Goal: Information Seeking & Learning: Learn about a topic

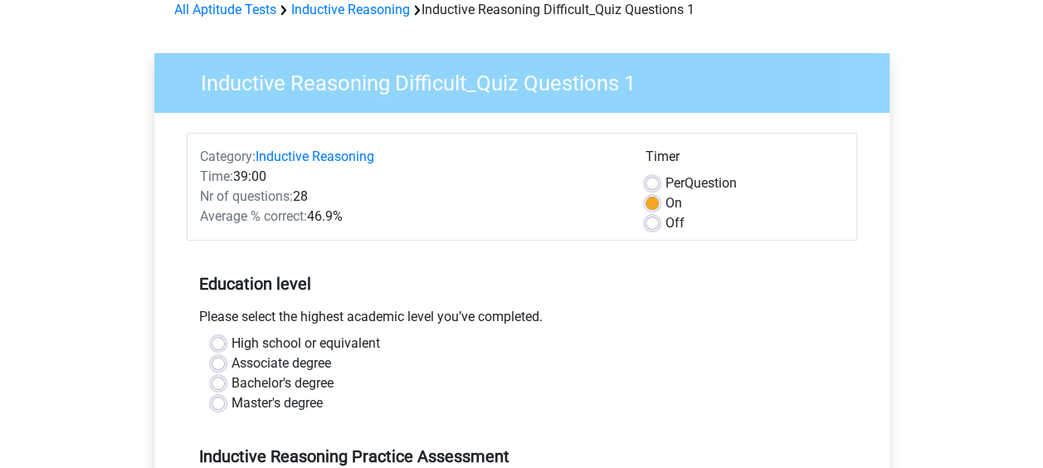
scroll to position [82, 0]
click at [224, 403] on div "Master's degree" at bounding box center [522, 404] width 621 height 20
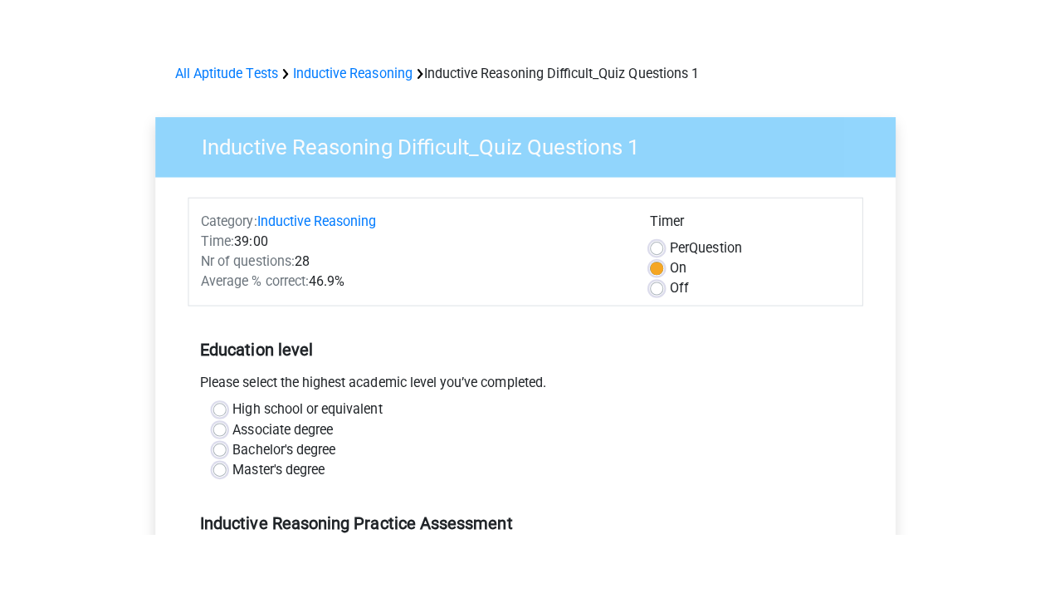
scroll to position [93, 0]
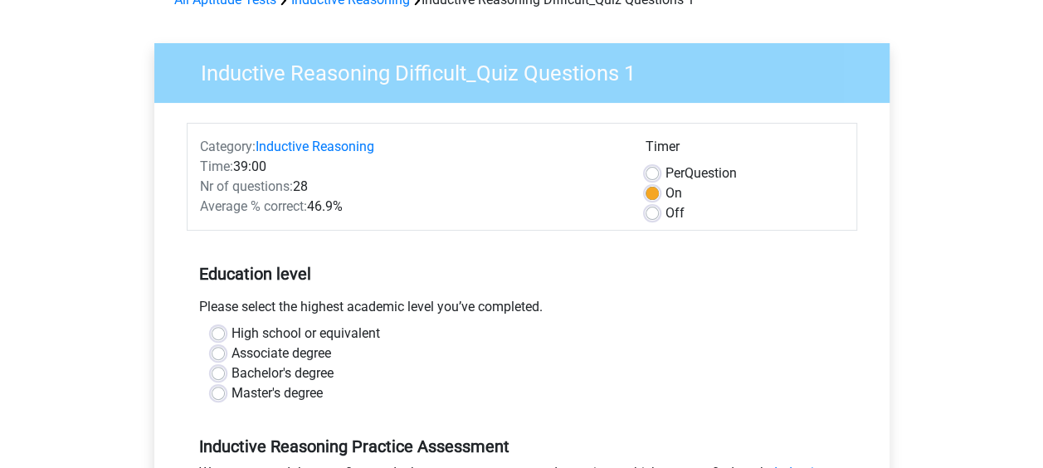
click at [232, 395] on label "Master's degree" at bounding box center [277, 394] width 91 height 20
click at [219, 395] on input "Master's degree" at bounding box center [218, 392] width 13 height 17
radio input "true"
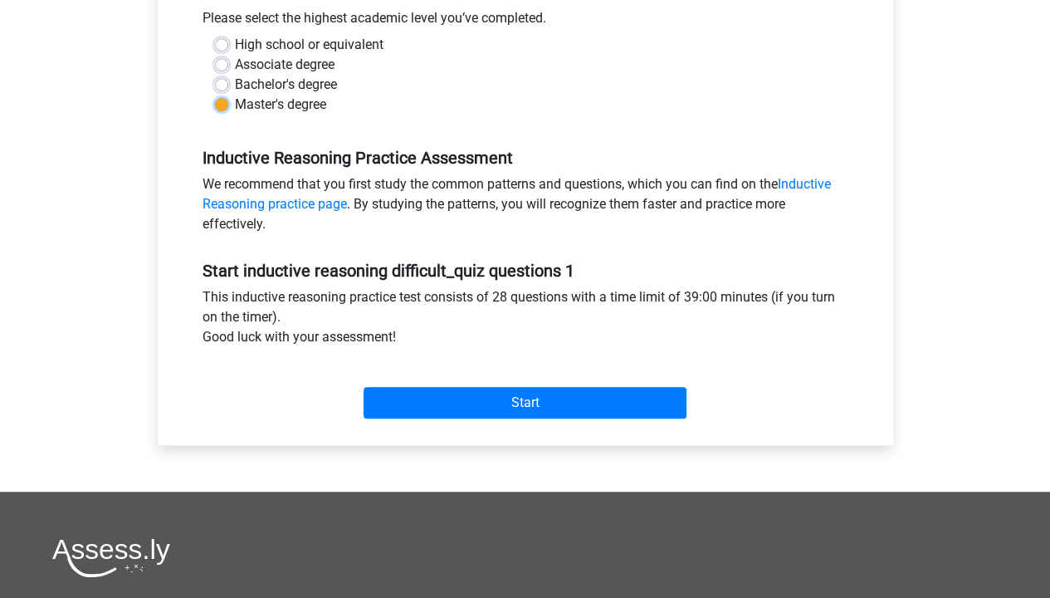
scroll to position [383, 0]
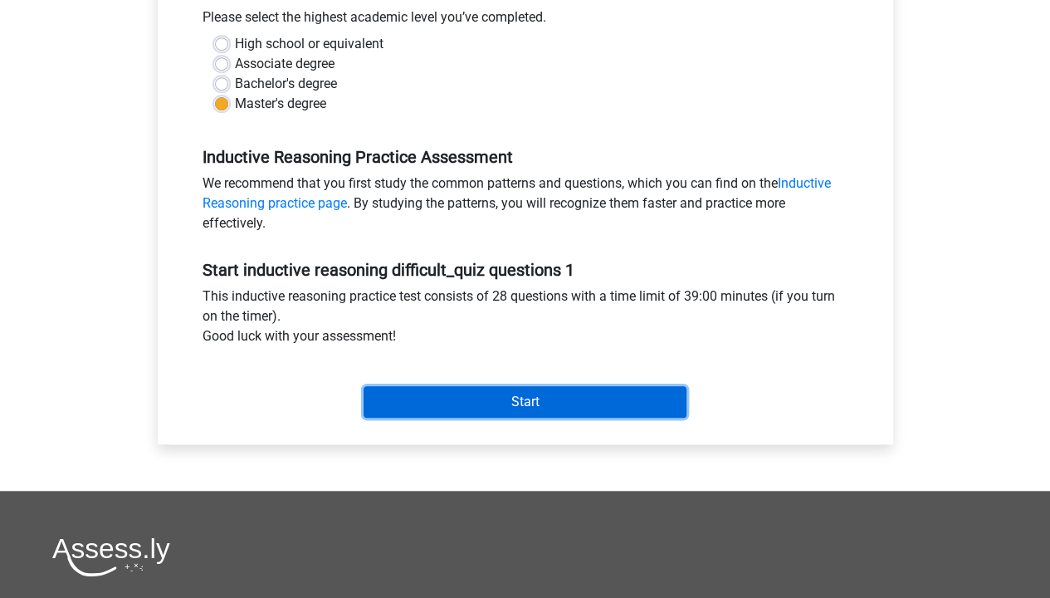
click at [510, 399] on input "Start" at bounding box center [525, 402] width 323 height 32
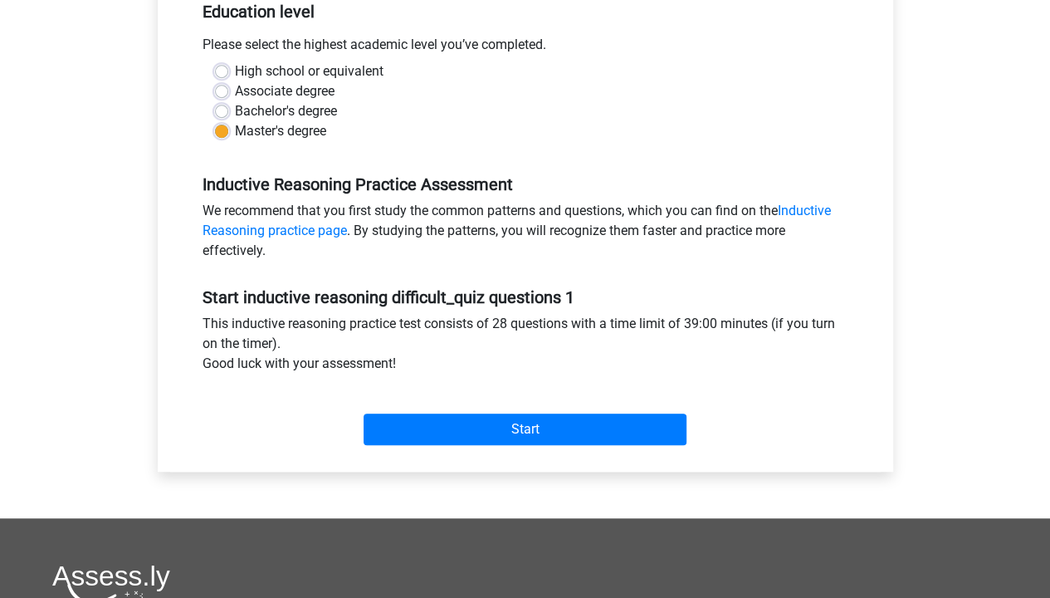
scroll to position [354, 0]
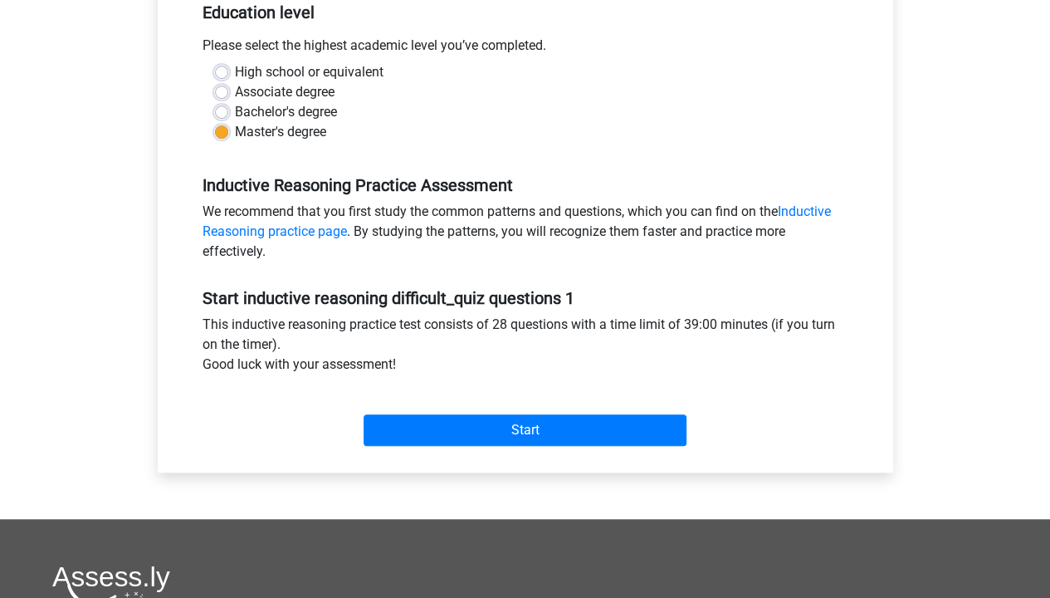
click at [518, 359] on div "This inductive reasoning practice test consists of 28 questions with a time lim…" at bounding box center [525, 348] width 671 height 66
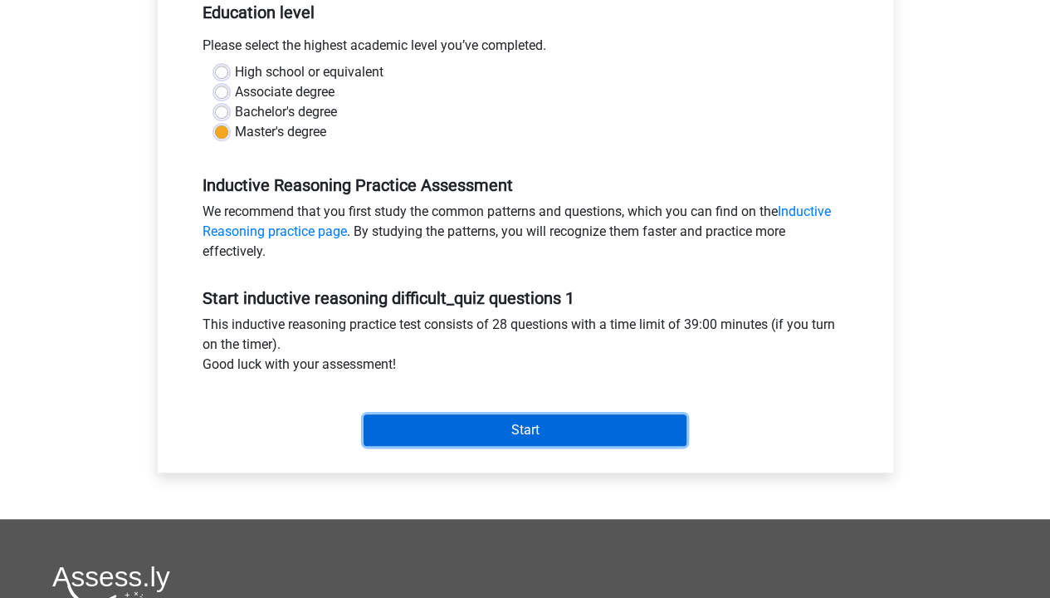
click at [490, 419] on input "Start" at bounding box center [525, 430] width 323 height 32
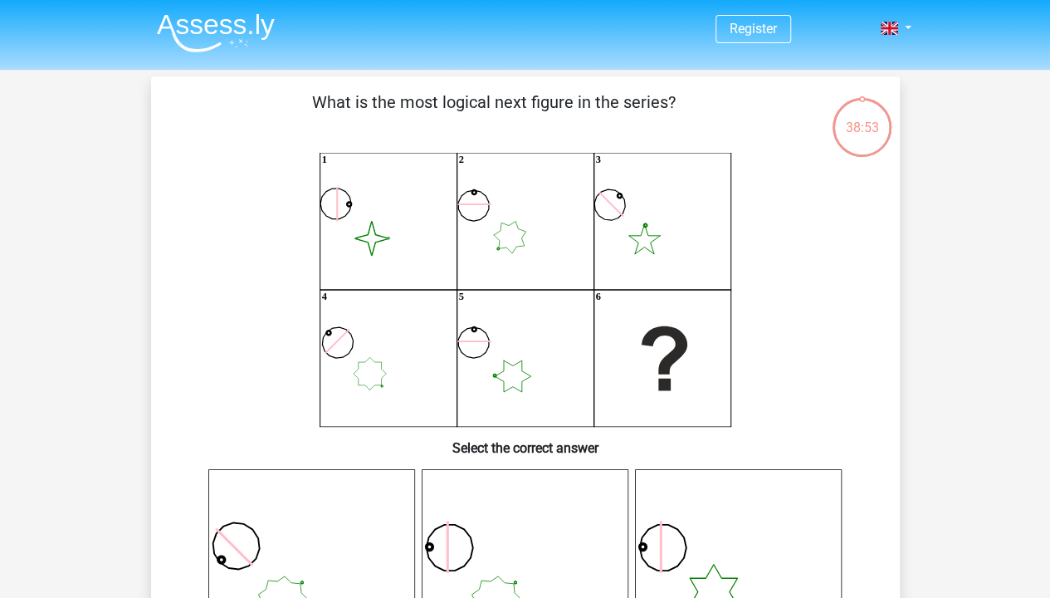
scroll to position [82, 0]
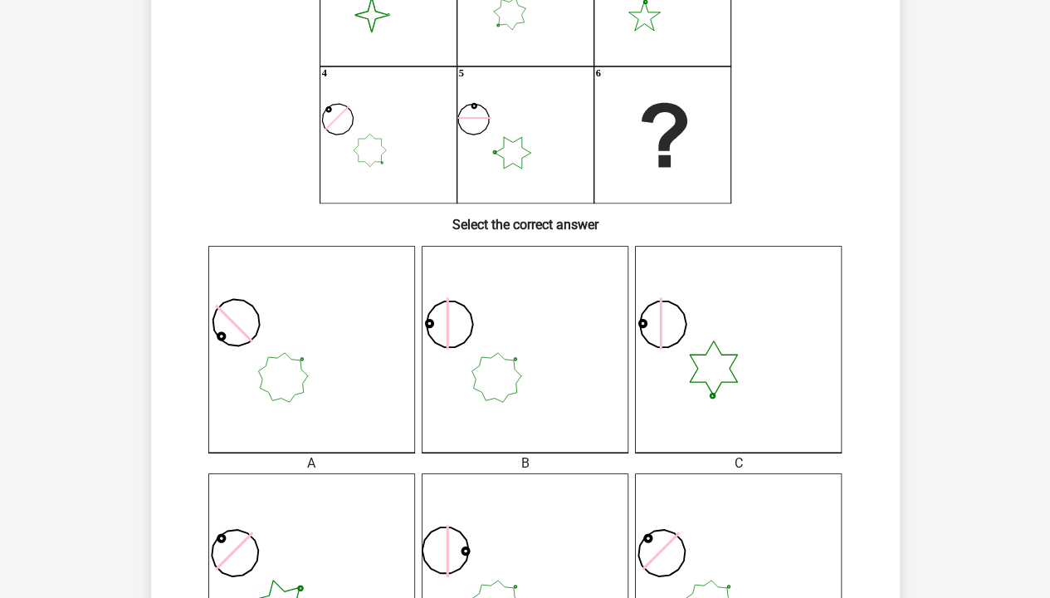
scroll to position [224, 0]
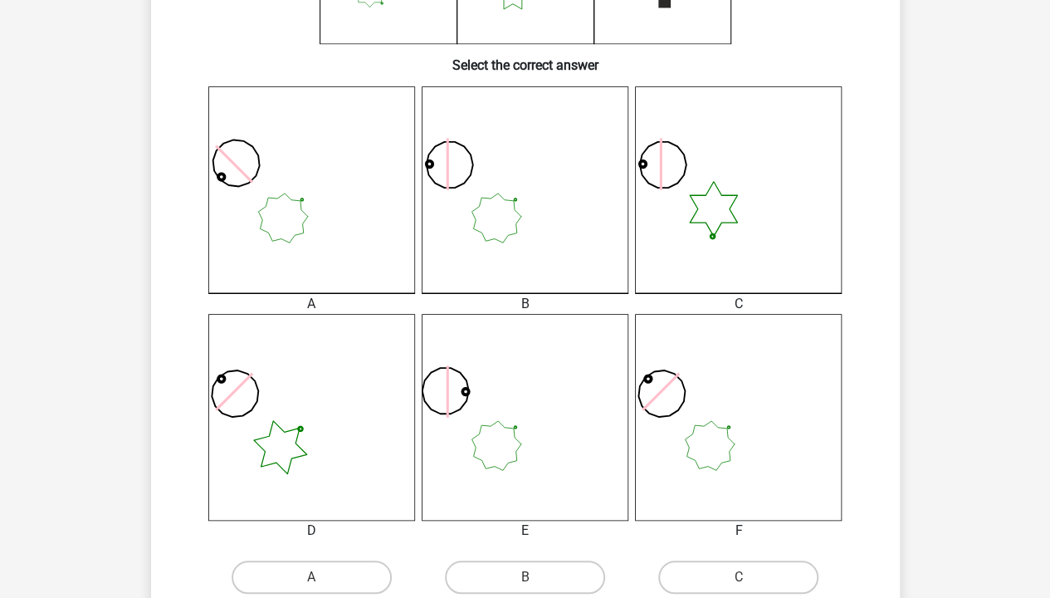
click at [496, 208] on icon at bounding box center [525, 189] width 207 height 207
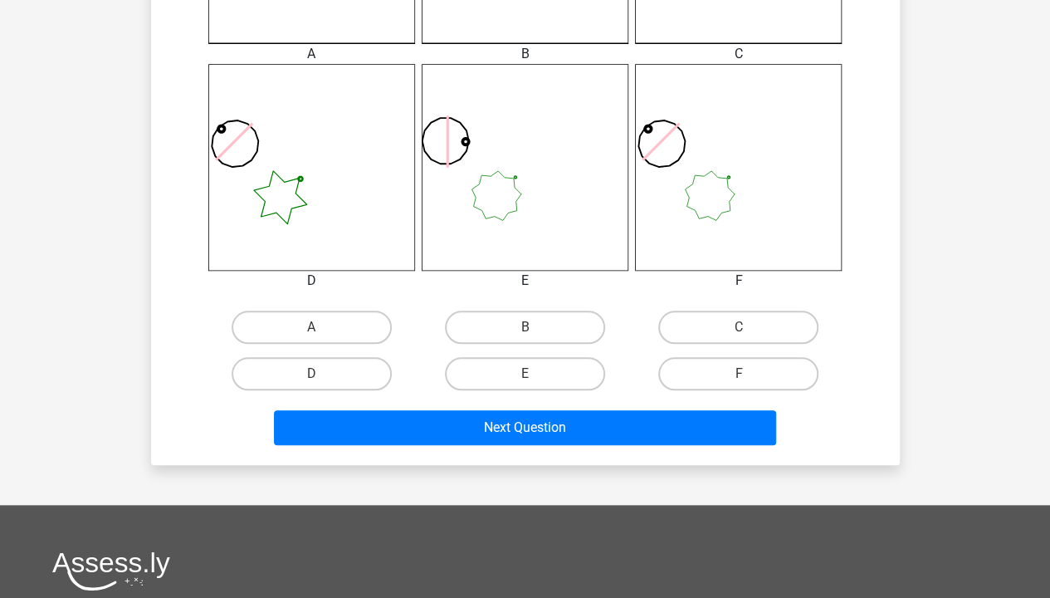
scroll to position [747, 0]
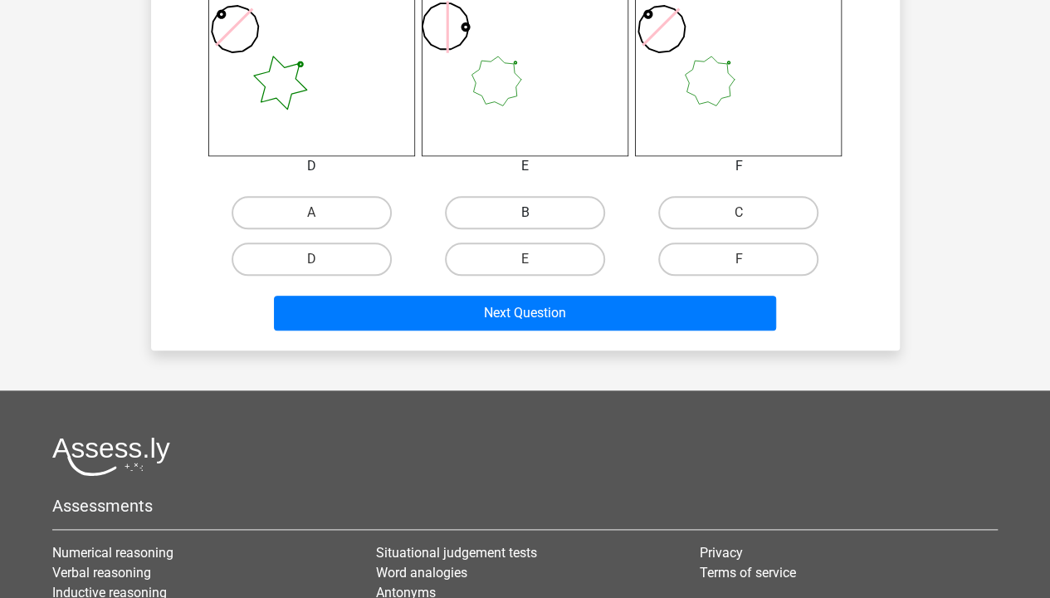
click at [515, 216] on label "B" at bounding box center [525, 212] width 160 height 33
click at [525, 216] on input "B" at bounding box center [530, 218] width 11 height 11
radio input "true"
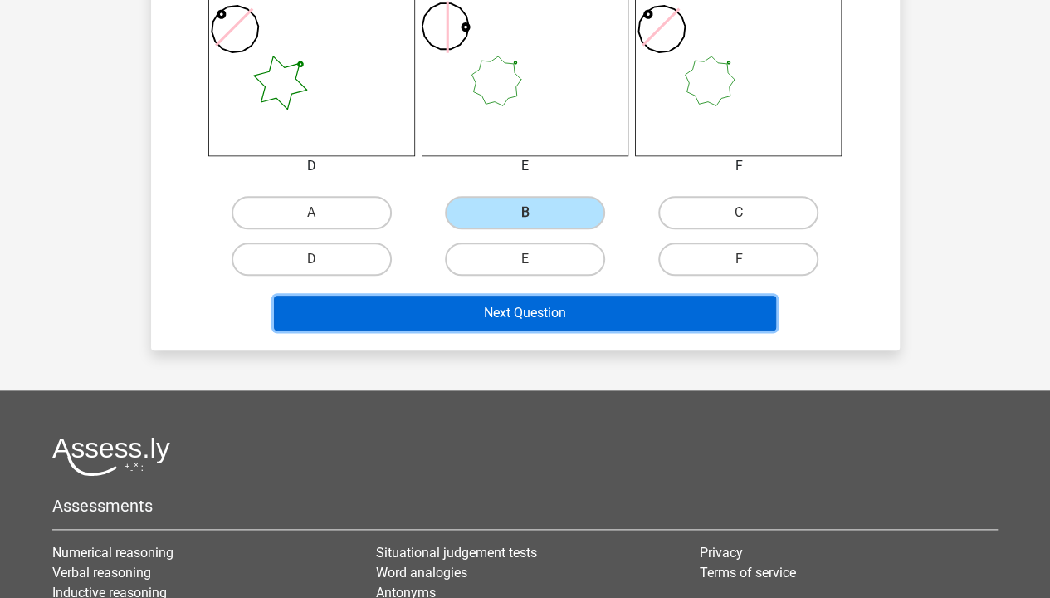
click at [520, 315] on button "Next Question" at bounding box center [525, 313] width 502 height 35
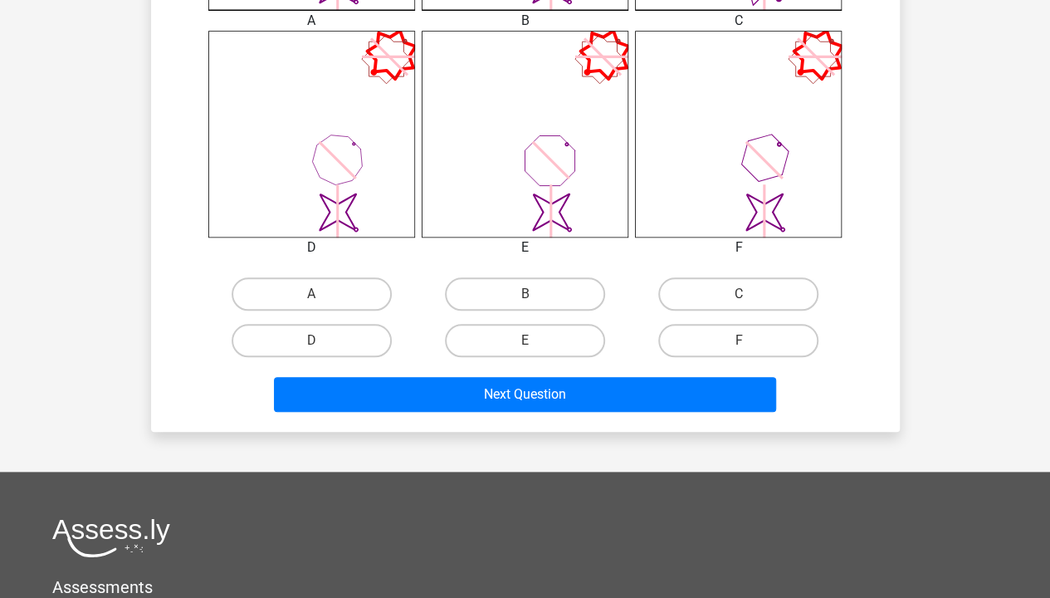
scroll to position [691, 0]
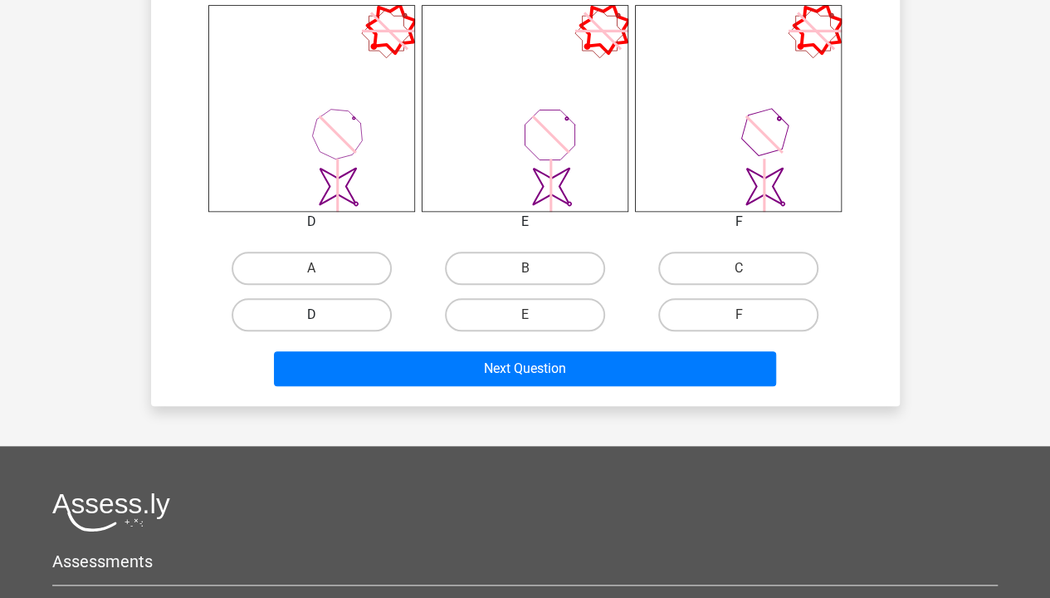
click at [330, 322] on label "D" at bounding box center [312, 314] width 160 height 33
click at [322, 322] on input "D" at bounding box center [316, 320] width 11 height 11
radio input "true"
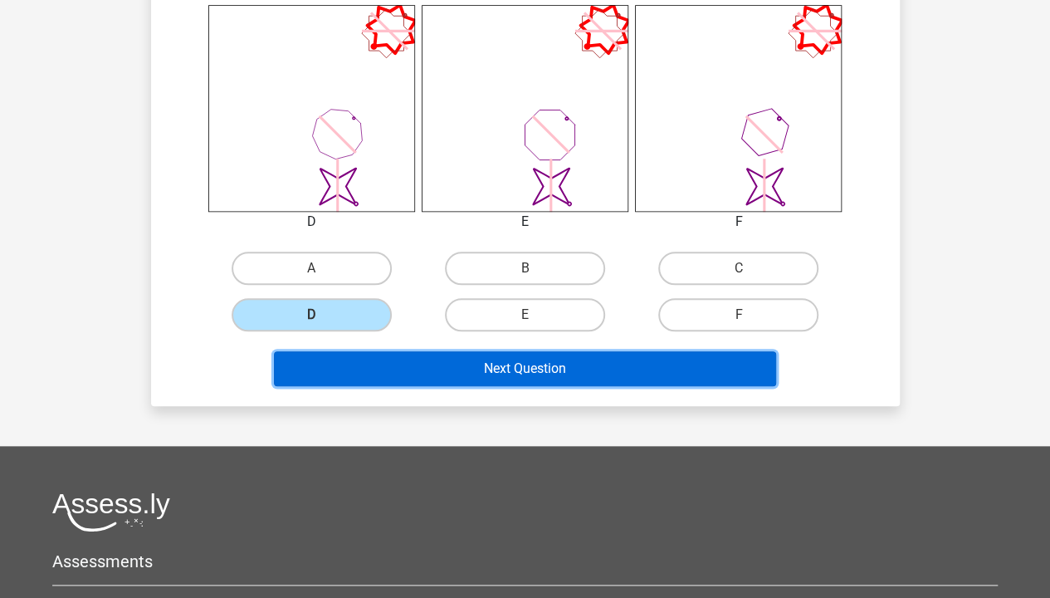
click at [570, 384] on button "Next Question" at bounding box center [525, 368] width 502 height 35
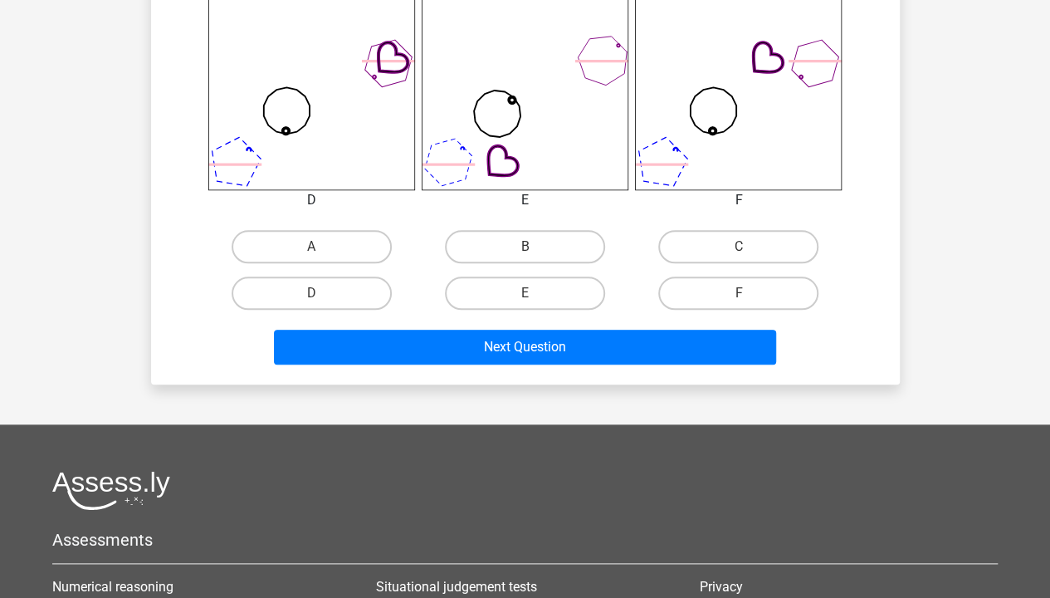
scroll to position [732, 0]
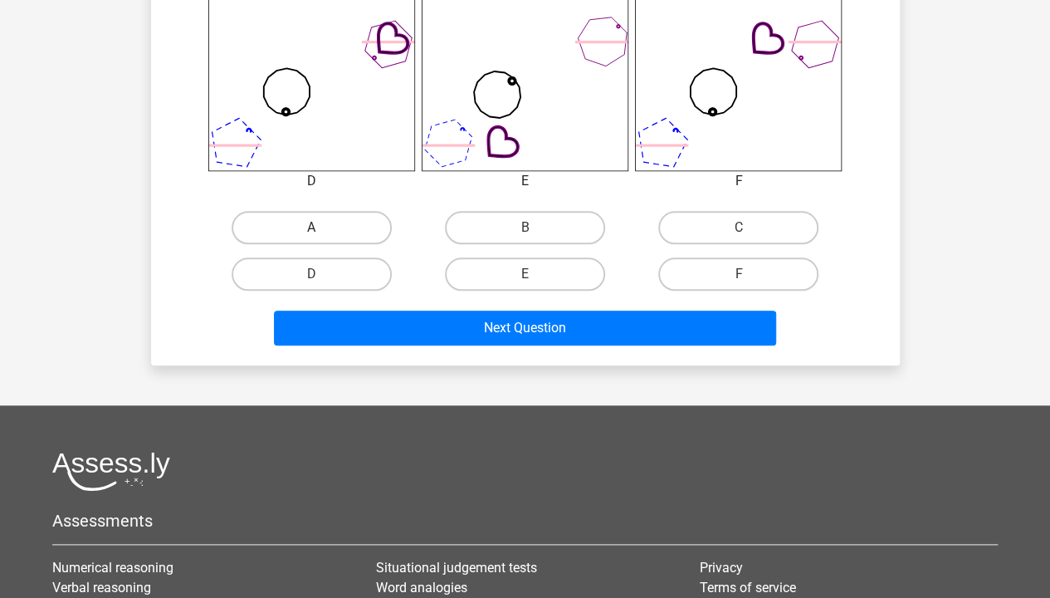
click at [334, 214] on label "A" at bounding box center [312, 227] width 160 height 33
click at [322, 227] on input "A" at bounding box center [316, 232] width 11 height 11
radio input "true"
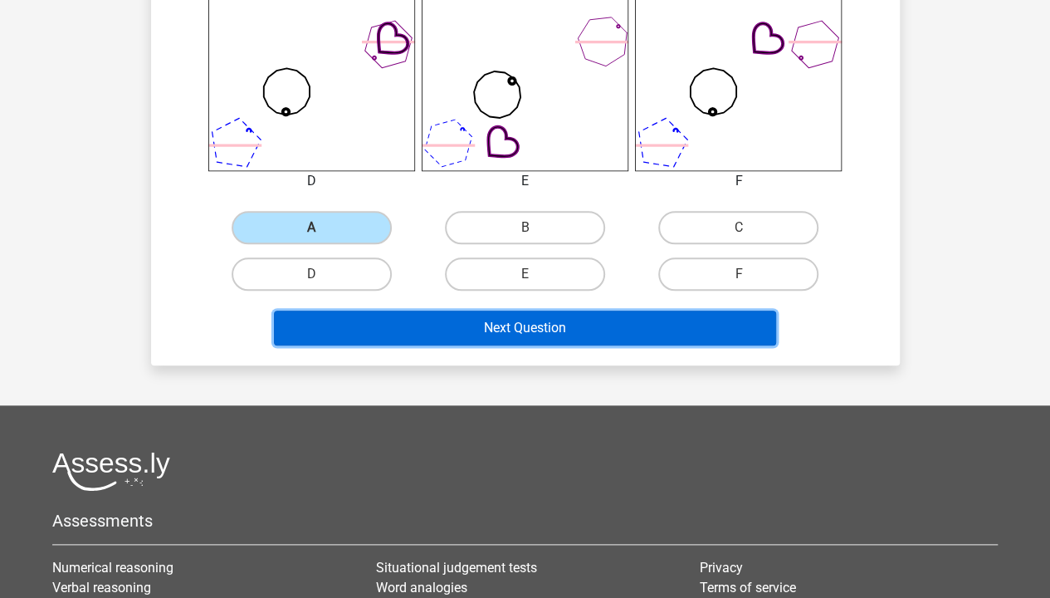
click at [440, 327] on button "Next Question" at bounding box center [525, 327] width 502 height 35
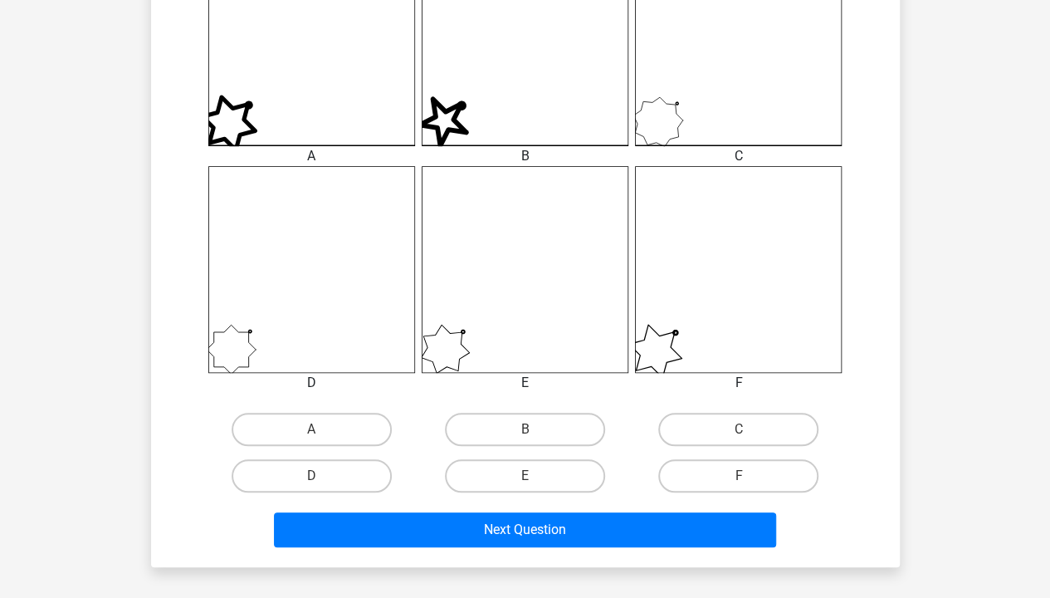
scroll to position [511, 0]
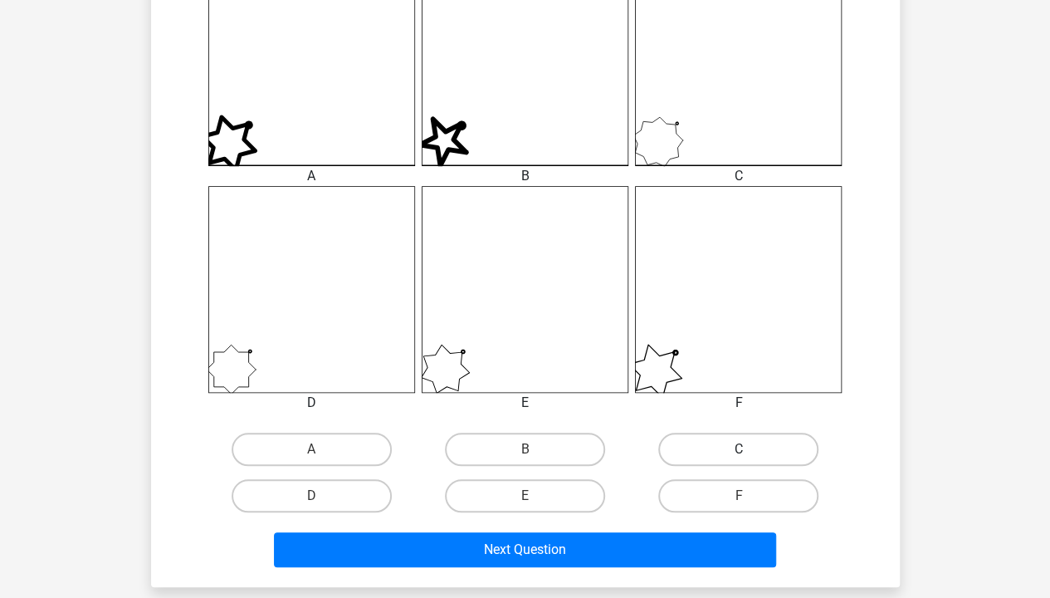
click at [711, 444] on label "C" at bounding box center [738, 448] width 160 height 33
click at [739, 449] on input "C" at bounding box center [744, 454] width 11 height 11
radio input "true"
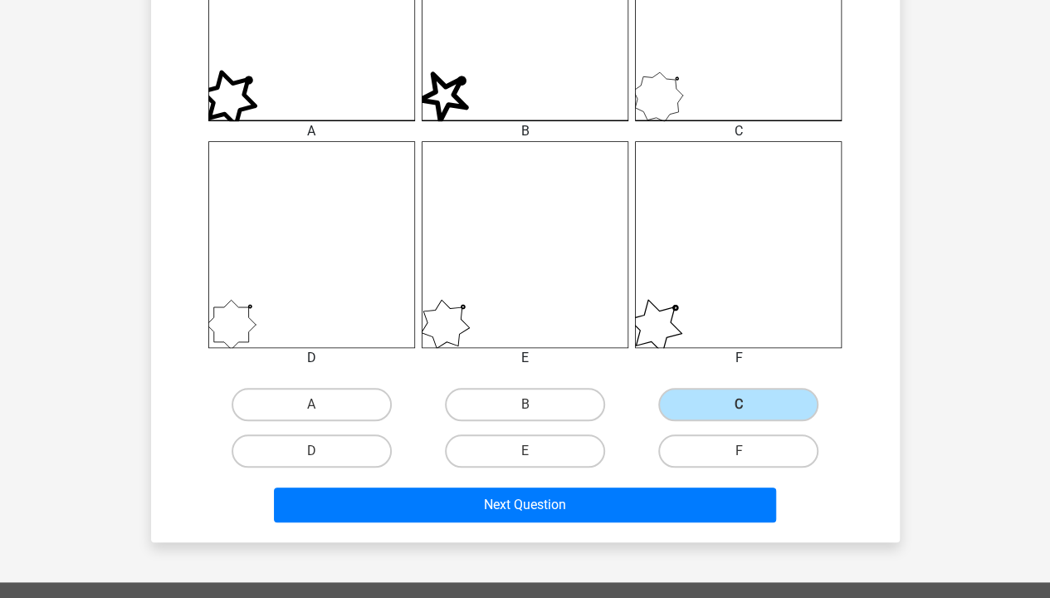
scroll to position [554, 0]
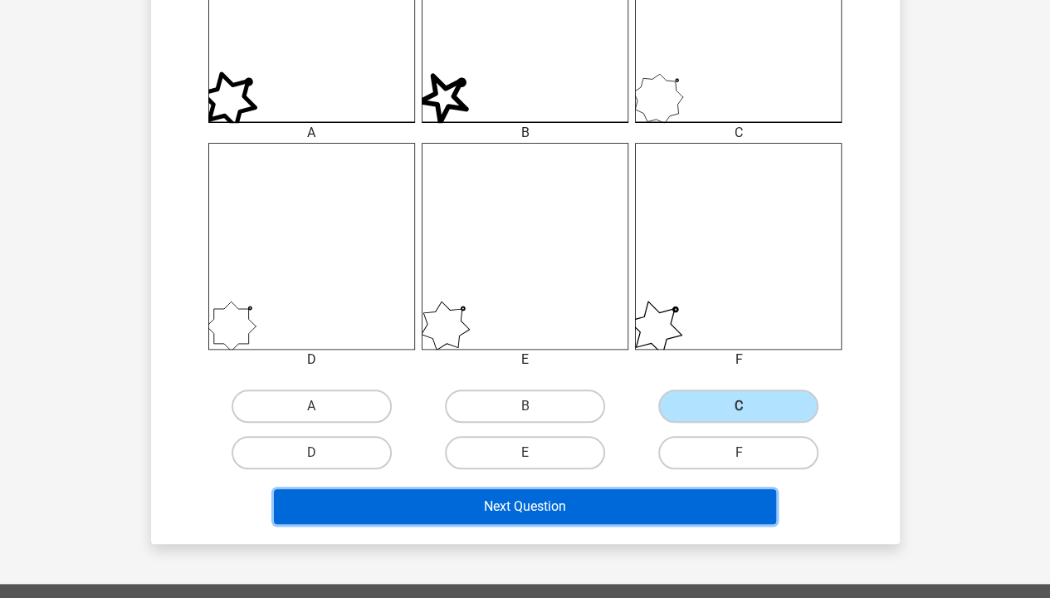
click at [507, 504] on button "Next Question" at bounding box center [525, 506] width 502 height 35
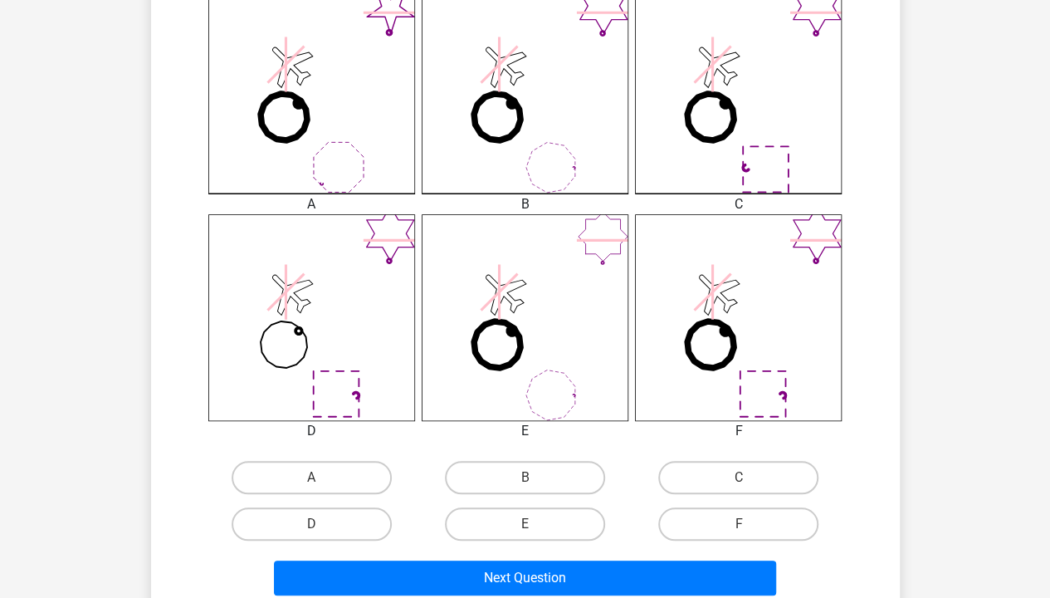
scroll to position [576, 0]
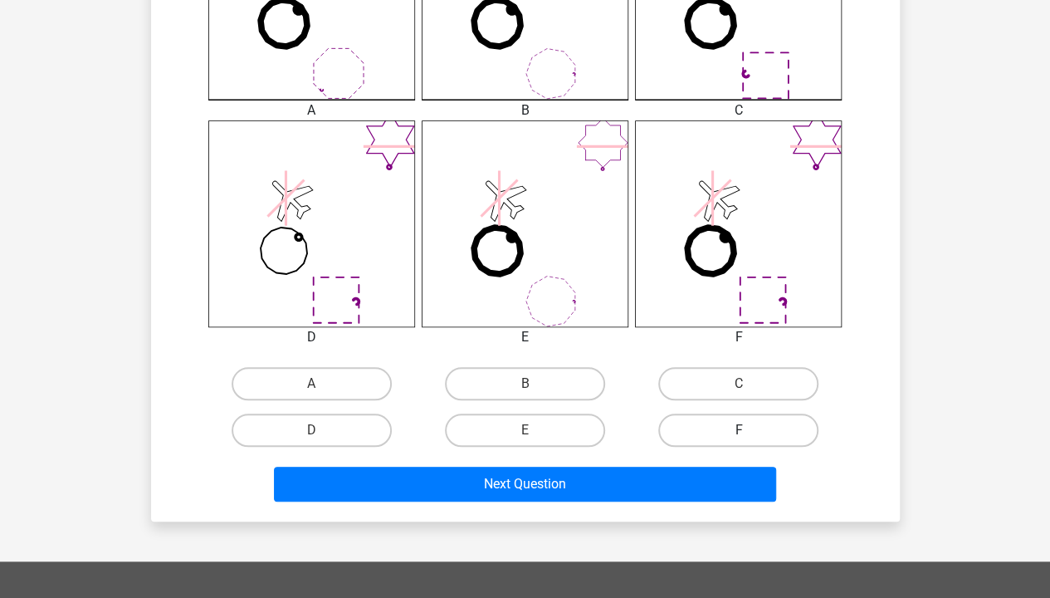
click at [747, 422] on label "F" at bounding box center [738, 429] width 160 height 33
click at [747, 430] on input "F" at bounding box center [744, 435] width 11 height 11
radio input "true"
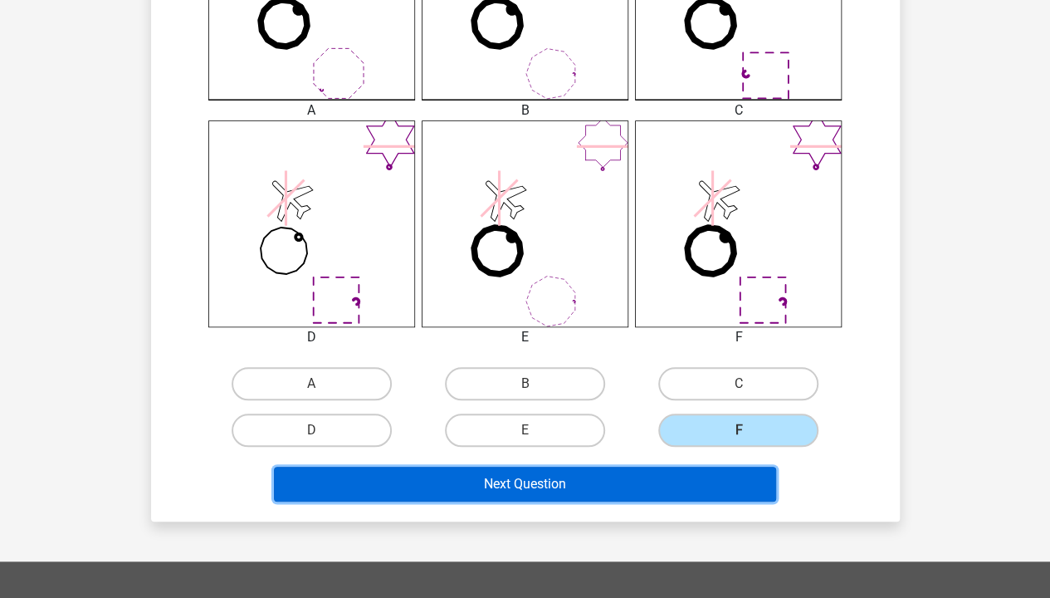
click at [692, 474] on button "Next Question" at bounding box center [525, 484] width 502 height 35
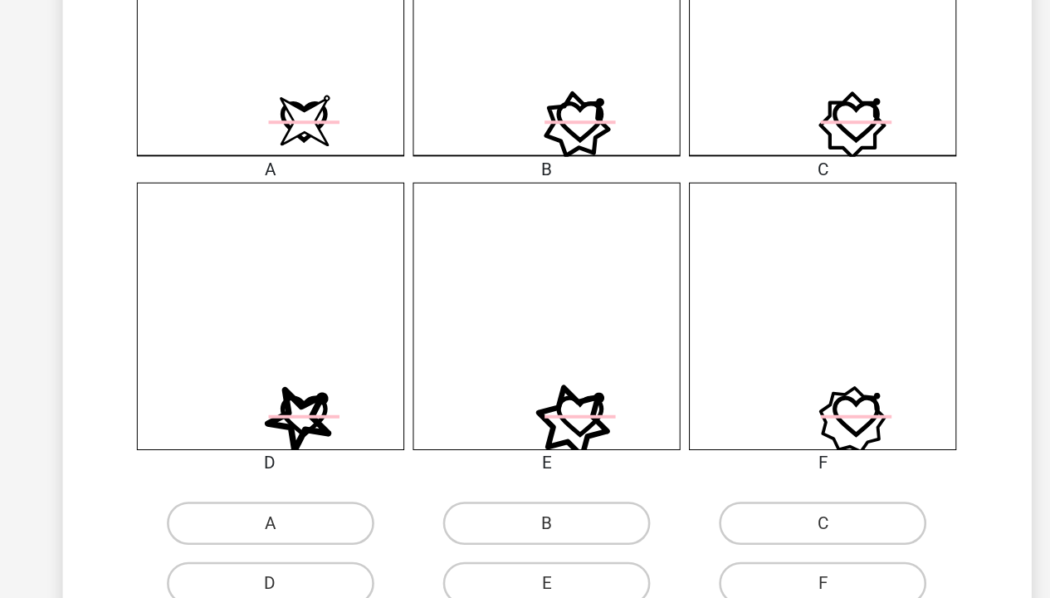
scroll to position [587, 0]
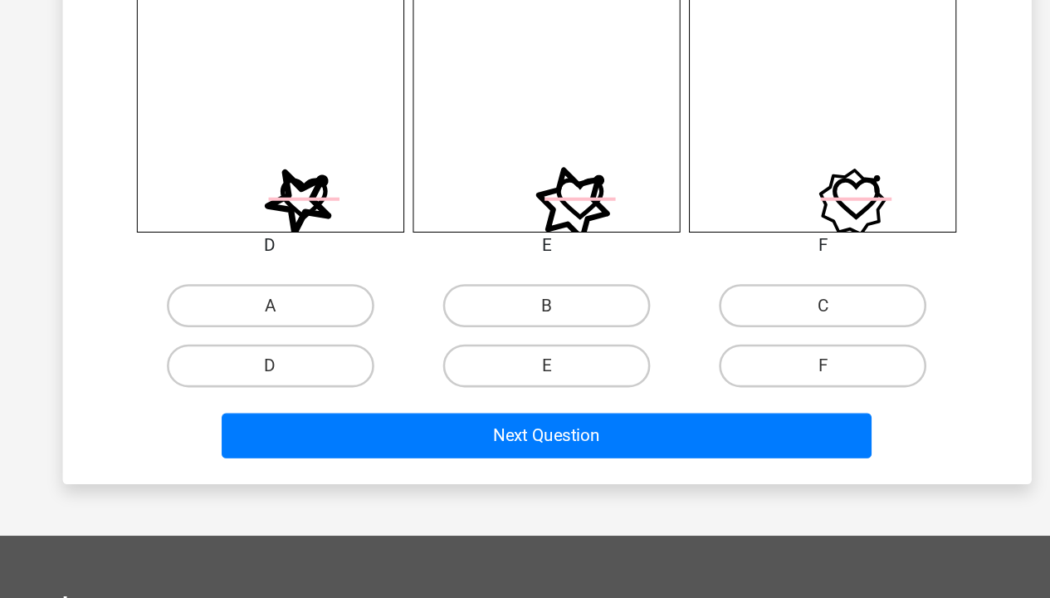
click at [318, 374] on input "A" at bounding box center [316, 377] width 11 height 11
radio input "true"
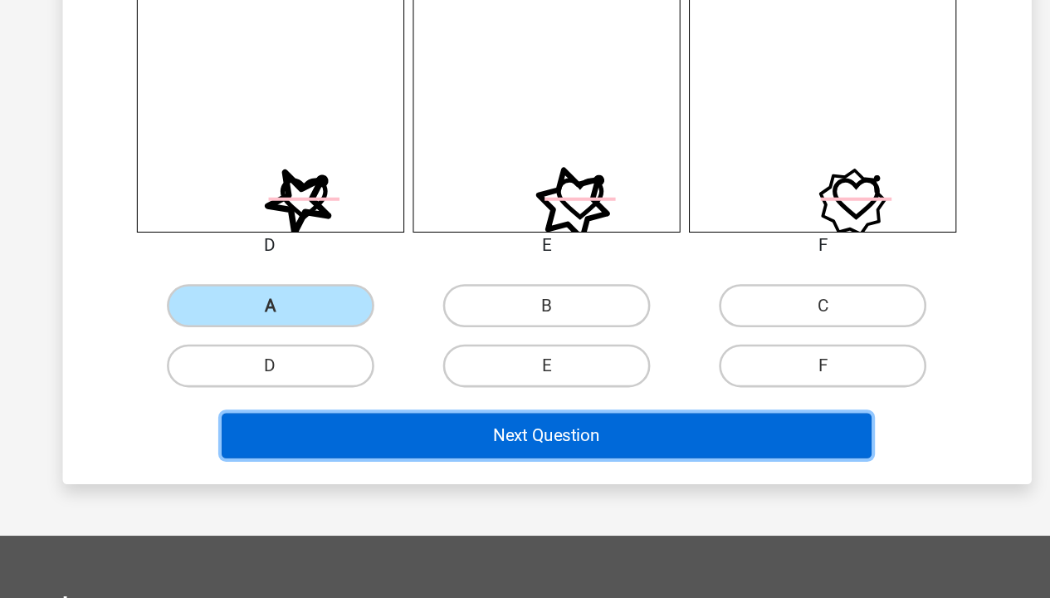
click at [326, 461] on button "Next Question" at bounding box center [525, 472] width 502 height 35
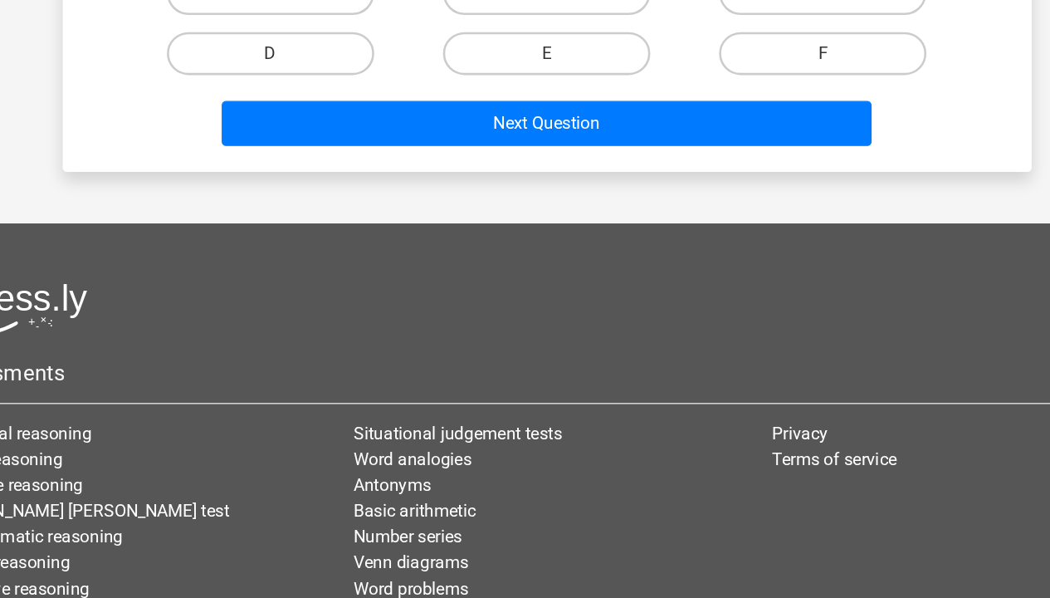
scroll to position [830, 0]
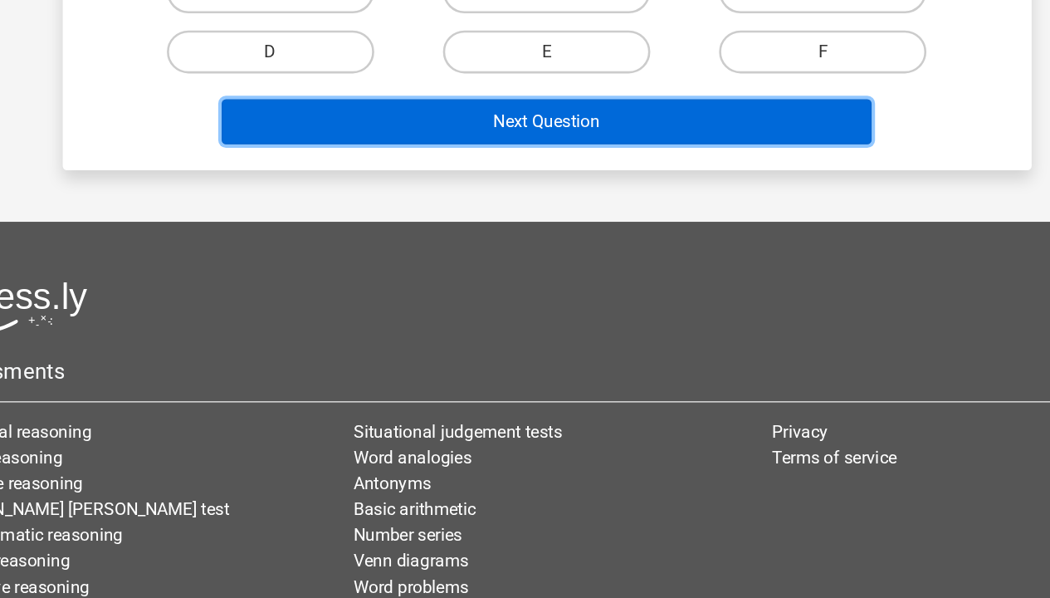
click at [511, 234] on button "Next Question" at bounding box center [525, 230] width 502 height 35
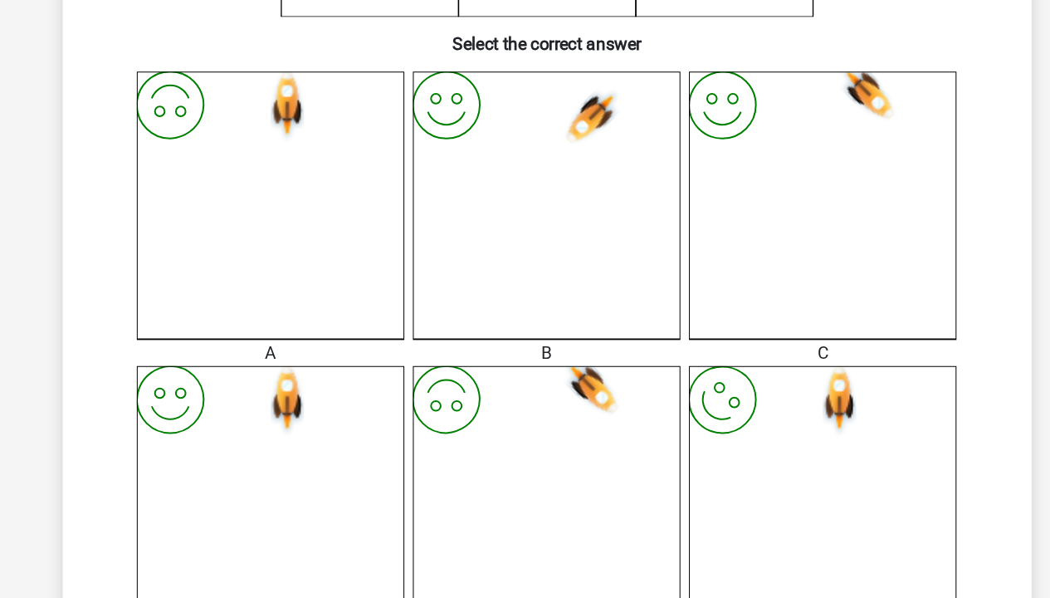
scroll to position [614, 0]
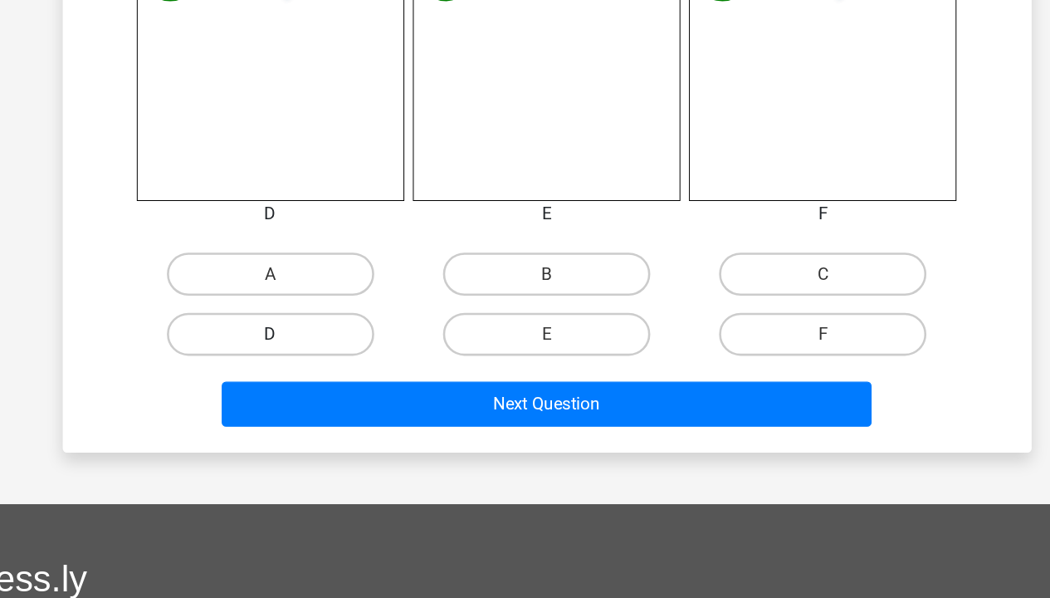
click at [294, 392] on label "D" at bounding box center [312, 391] width 160 height 33
click at [311, 392] on input "D" at bounding box center [316, 397] width 11 height 11
radio input "true"
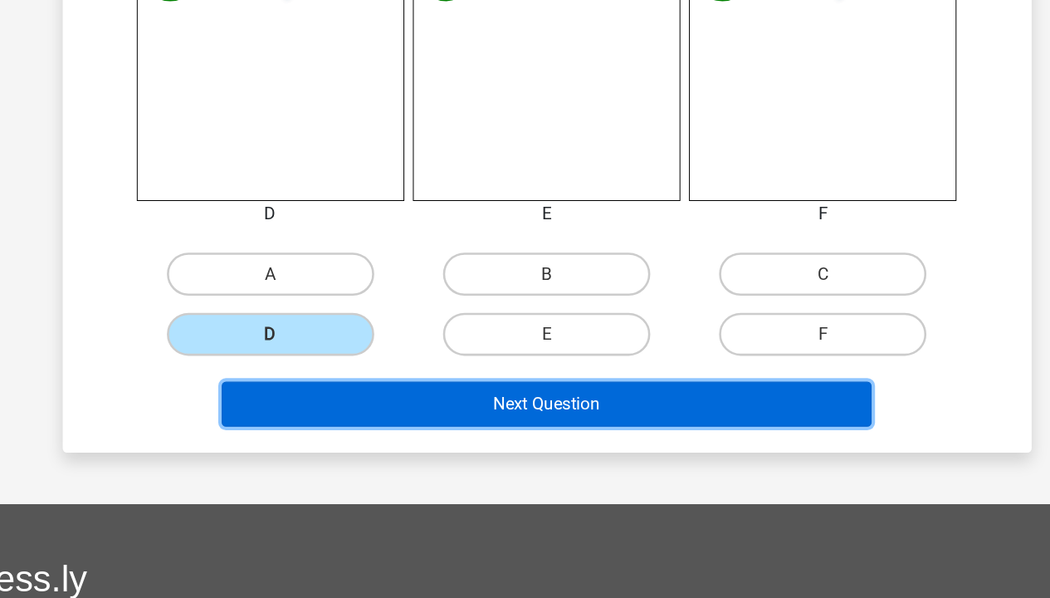
click at [405, 446] on button "Next Question" at bounding box center [525, 445] width 502 height 35
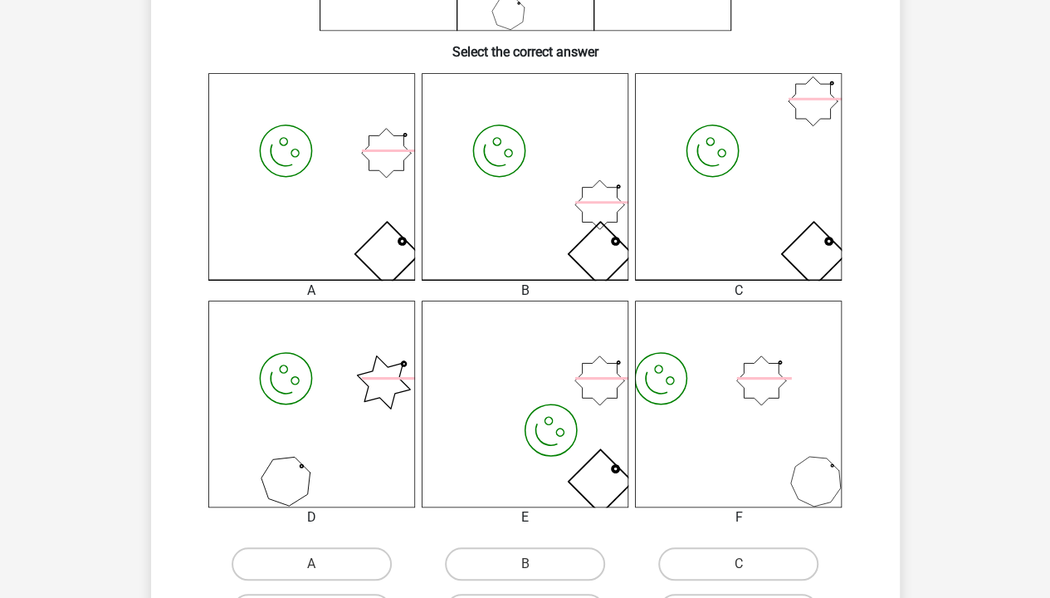
scroll to position [506, 0]
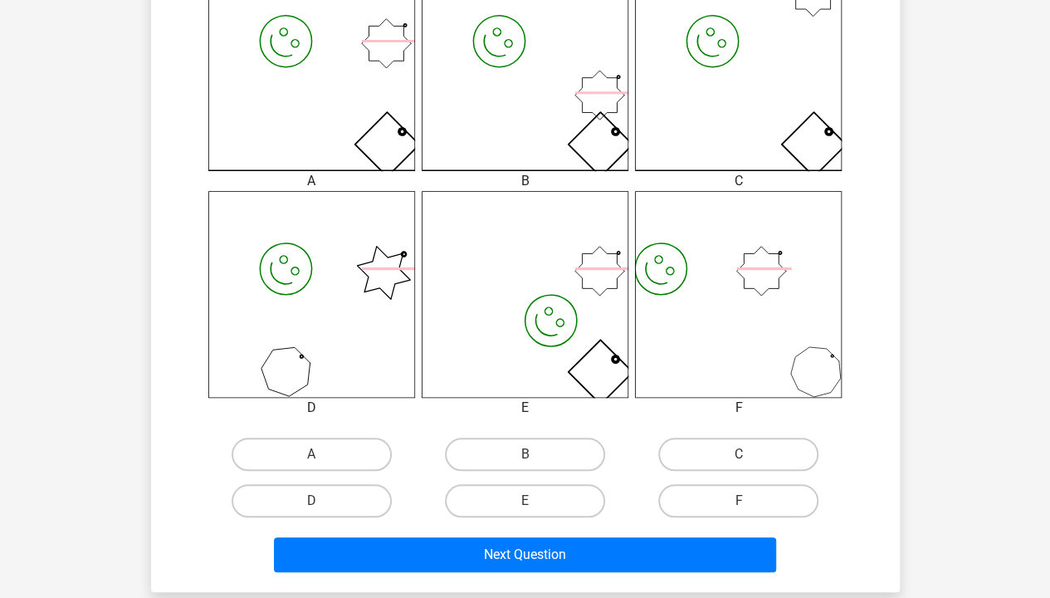
click at [319, 453] on label "A" at bounding box center [312, 453] width 160 height 33
click at [319, 454] on input "A" at bounding box center [316, 459] width 11 height 11
radio input "true"
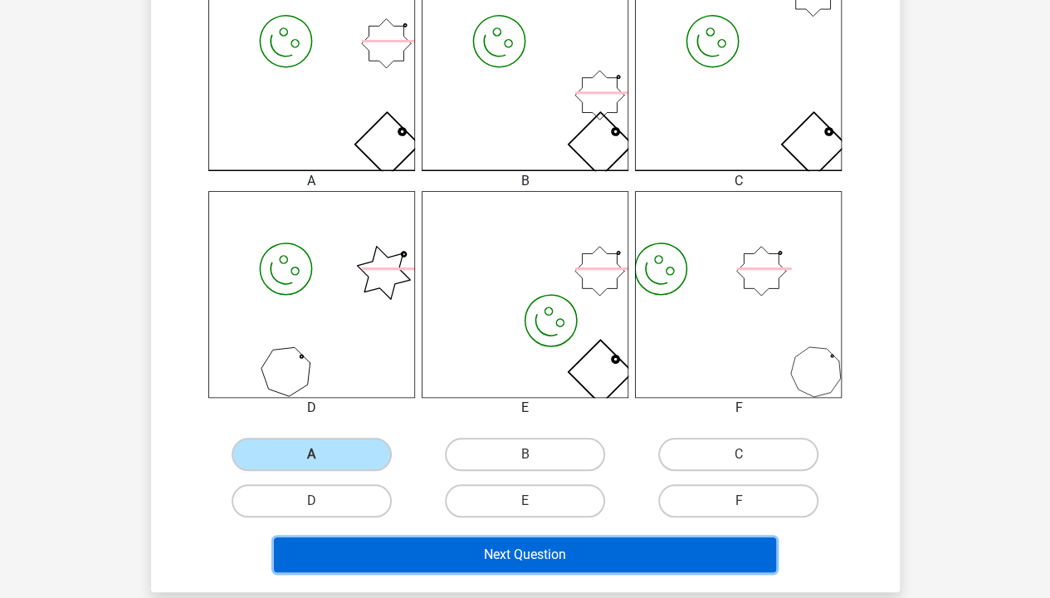
click at [452, 553] on button "Next Question" at bounding box center [525, 554] width 502 height 35
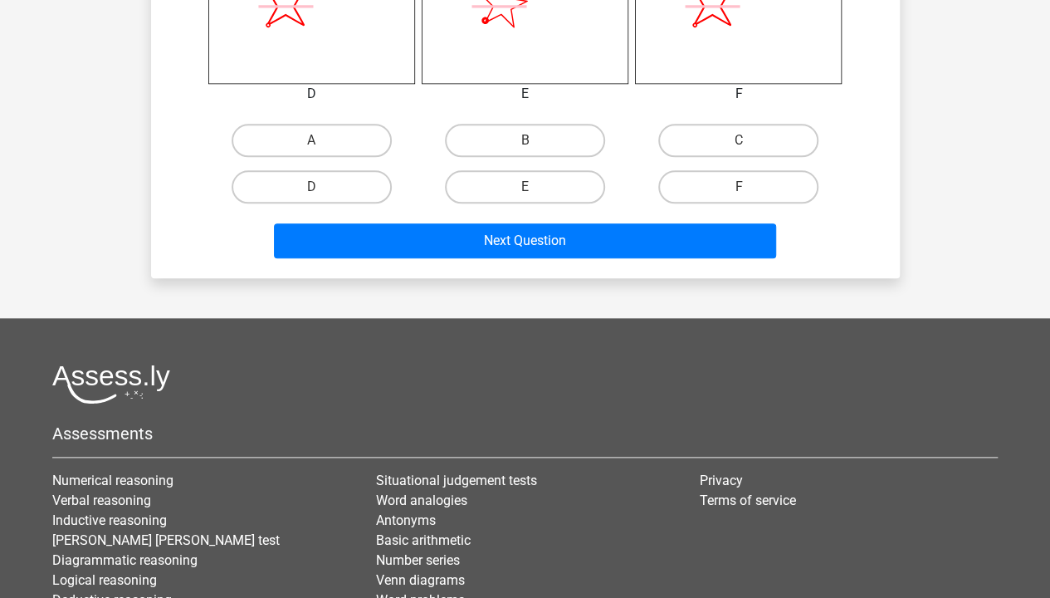
scroll to position [827, 0]
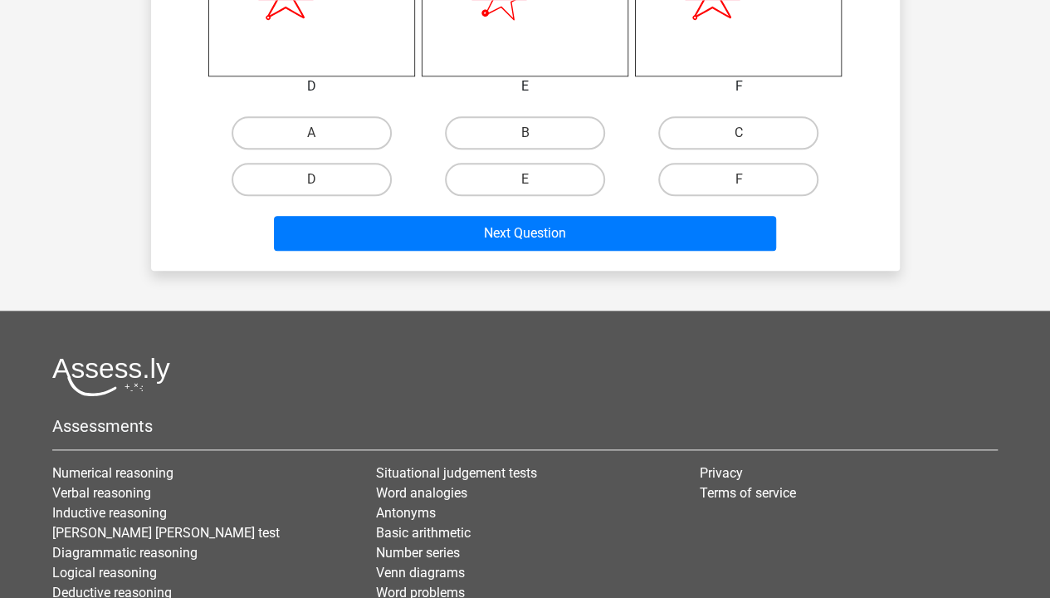
click at [774, 115] on div "C" at bounding box center [738, 133] width 213 height 46
click at [755, 139] on label "C" at bounding box center [738, 132] width 160 height 33
click at [750, 139] on input "C" at bounding box center [744, 138] width 11 height 11
radio input "true"
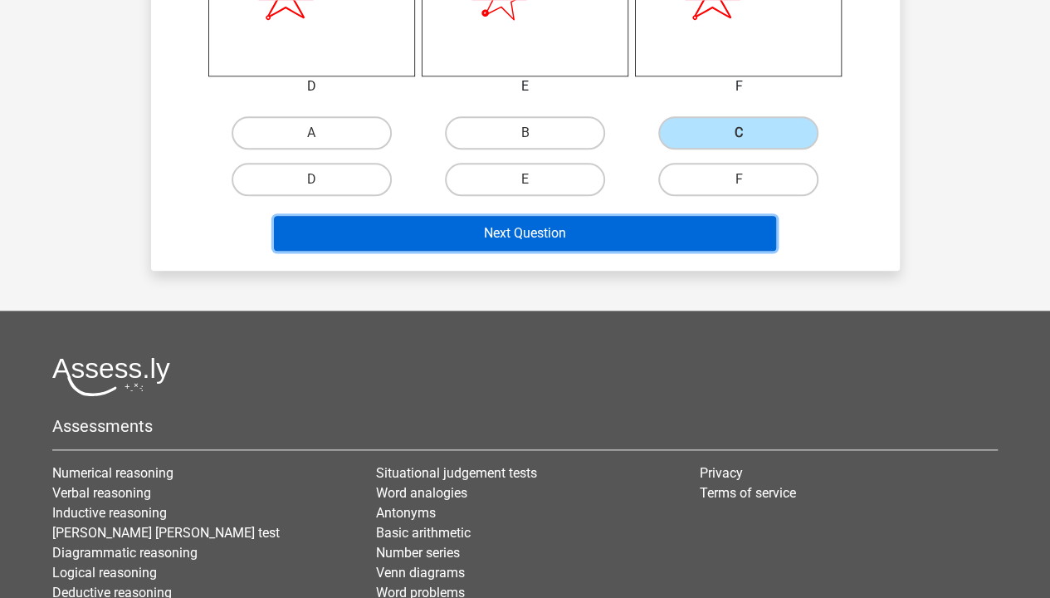
click at [608, 231] on button "Next Question" at bounding box center [525, 233] width 502 height 35
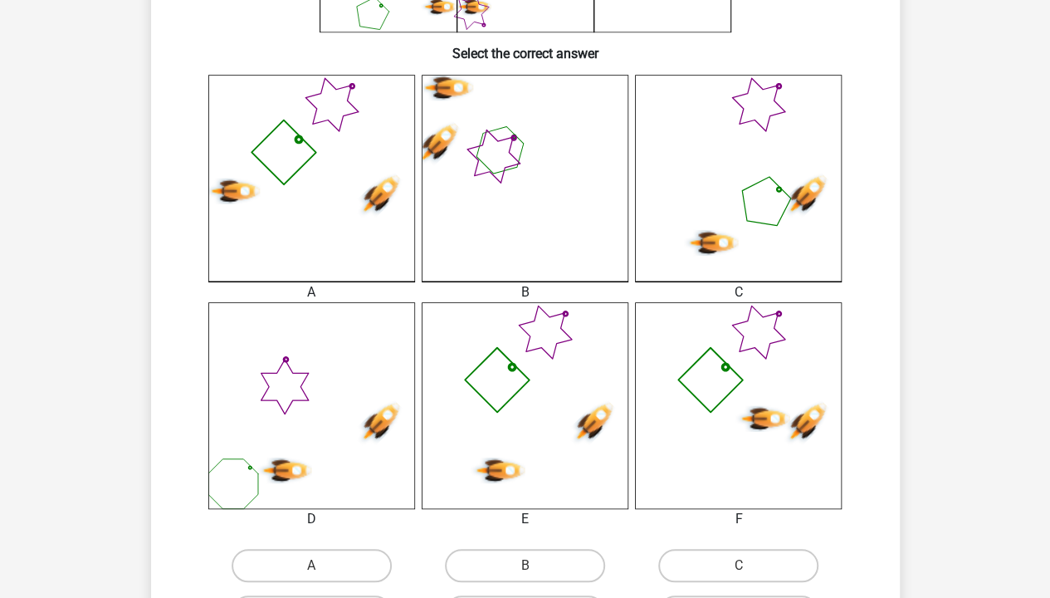
scroll to position [432, 0]
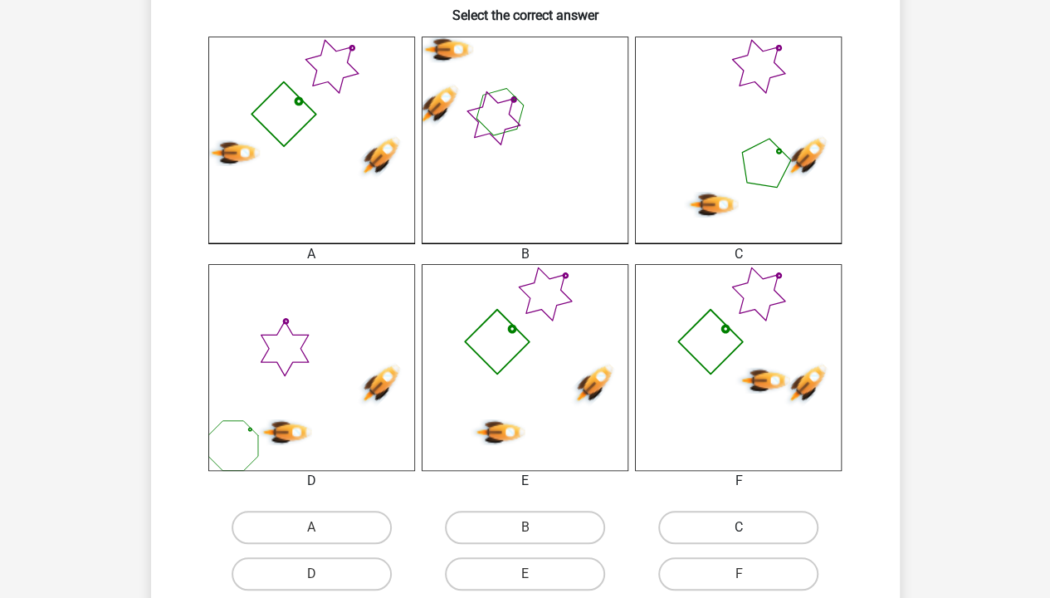
click at [696, 525] on label "C" at bounding box center [738, 527] width 160 height 33
click at [739, 527] on input "C" at bounding box center [744, 532] width 11 height 11
radio input "true"
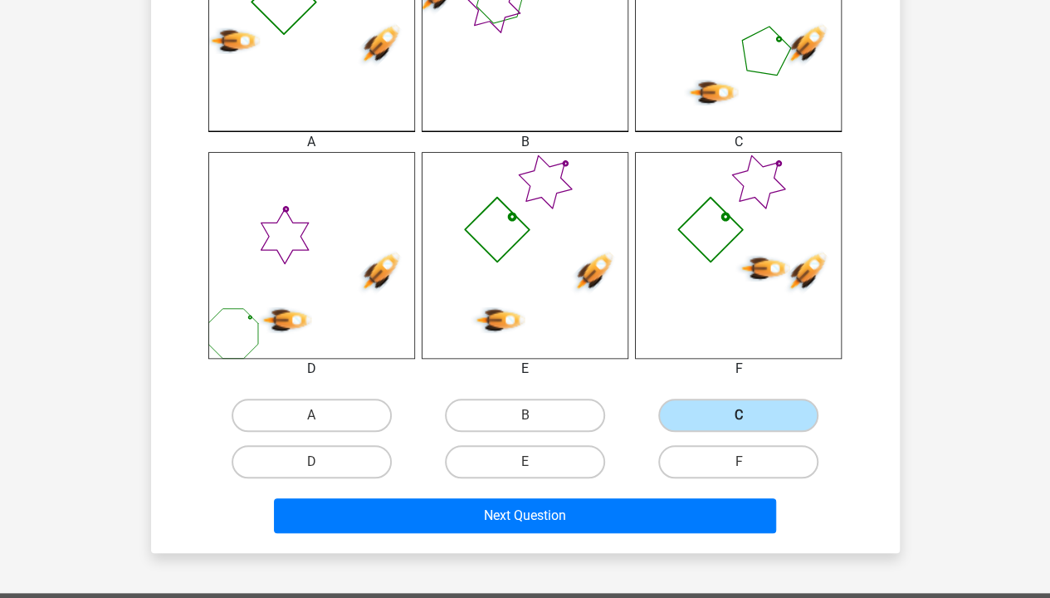
scroll to position [544, 0]
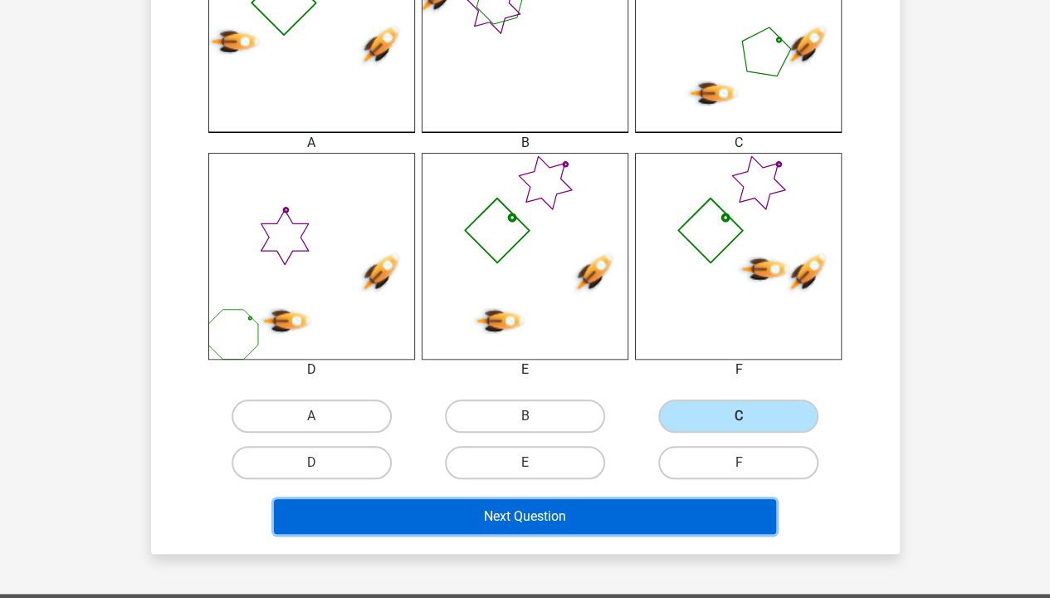
click at [598, 506] on button "Next Question" at bounding box center [525, 516] width 502 height 35
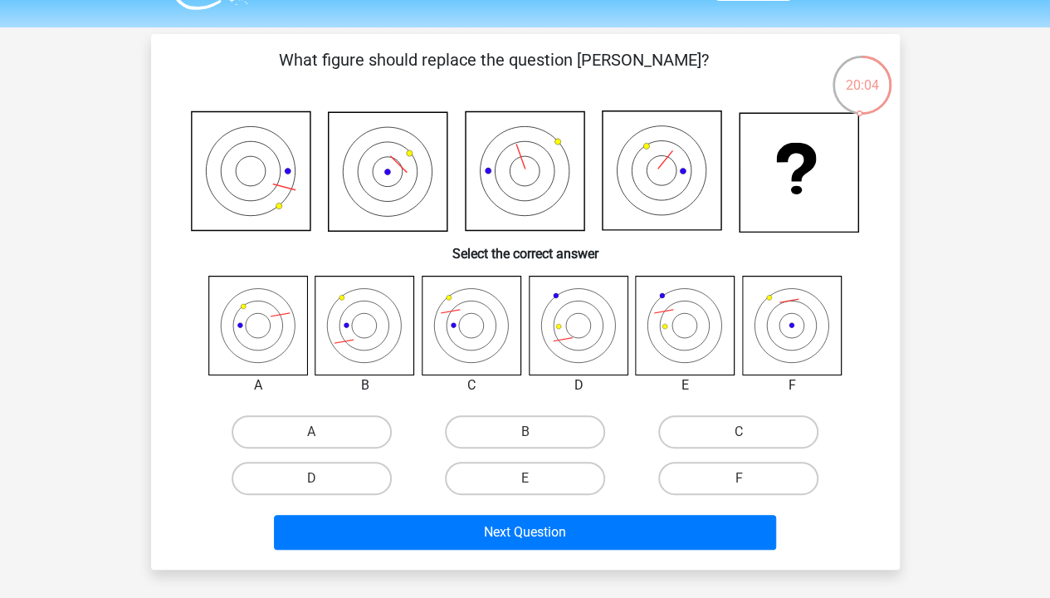
scroll to position [43, 0]
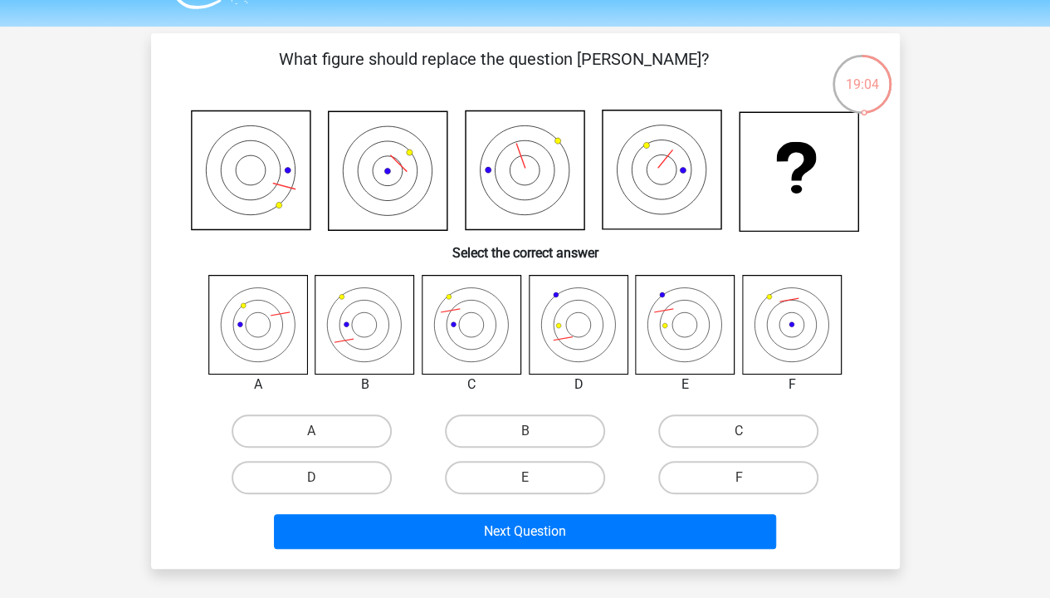
click at [748, 435] on input "C" at bounding box center [744, 436] width 11 height 11
radio input "true"
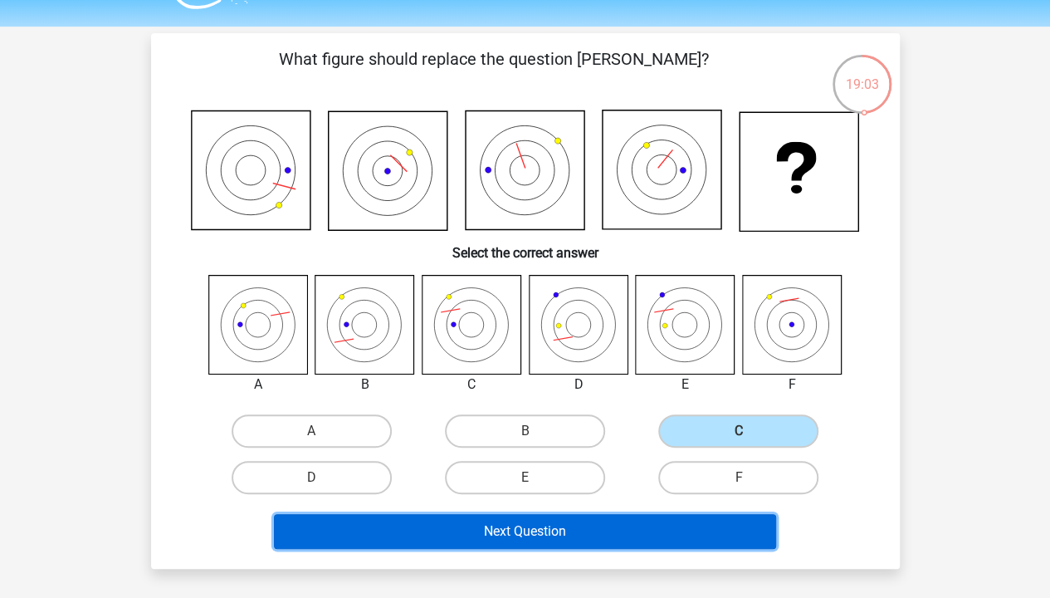
click at [629, 530] on button "Next Question" at bounding box center [525, 531] width 502 height 35
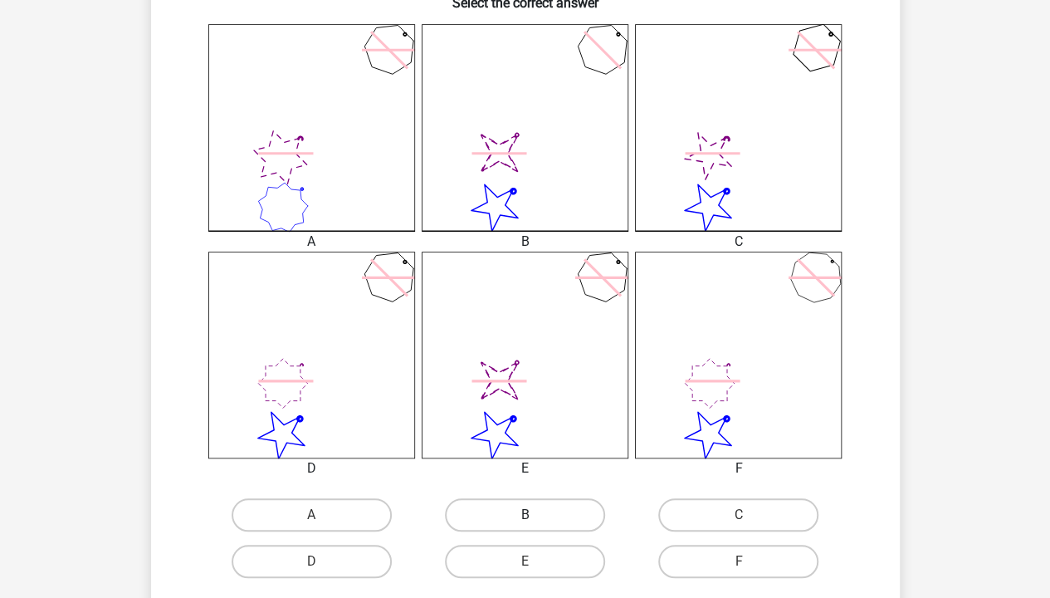
scroll to position [495, 0]
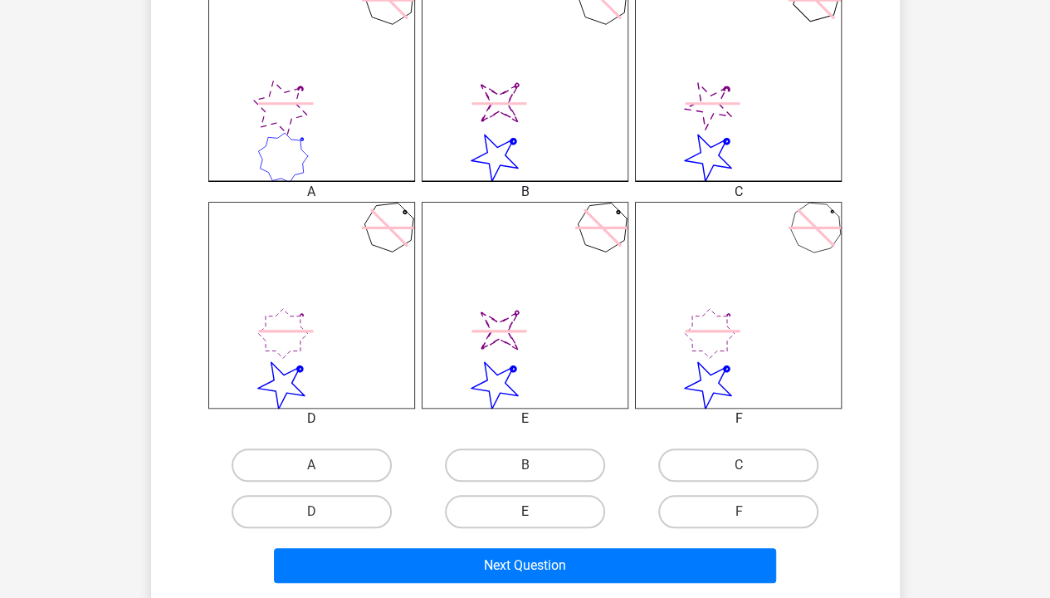
click at [493, 511] on label "E" at bounding box center [525, 511] width 160 height 33
click at [525, 511] on input "E" at bounding box center [530, 516] width 11 height 11
radio input "true"
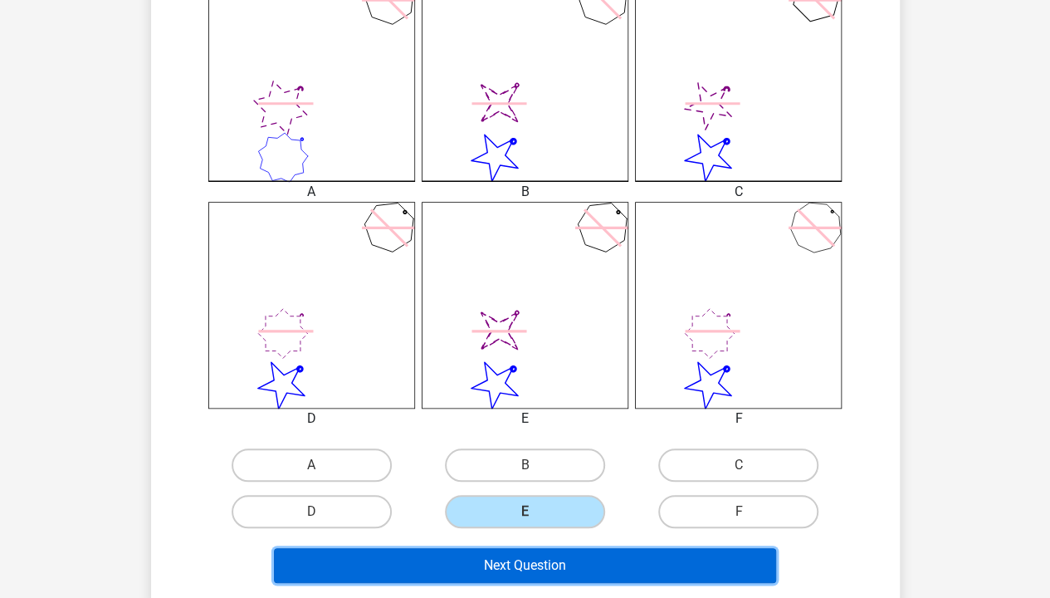
click at [498, 549] on button "Next Question" at bounding box center [525, 565] width 502 height 35
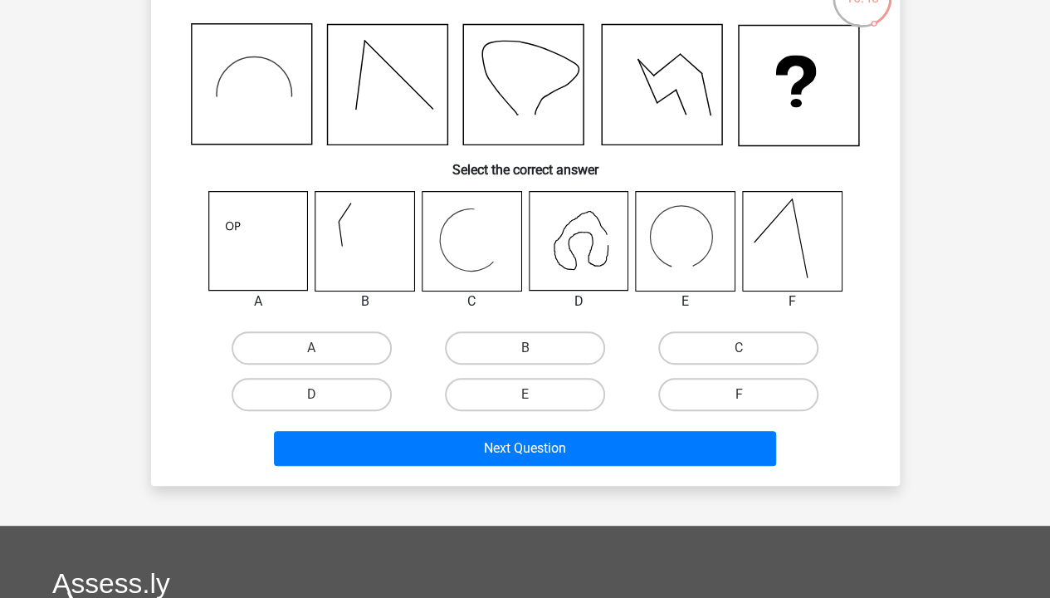
scroll to position [130, 0]
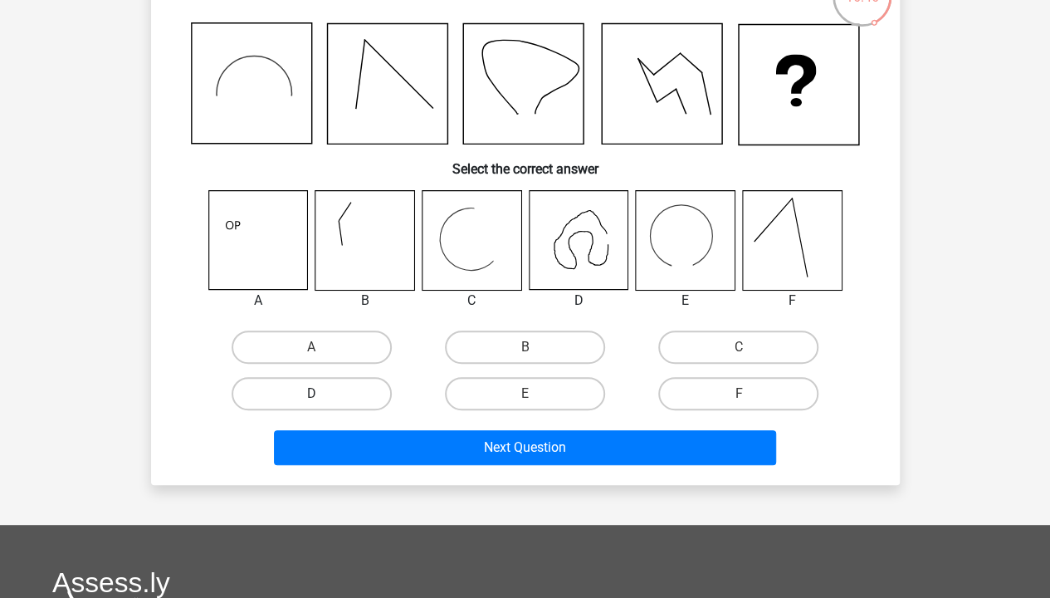
click at [325, 397] on label "D" at bounding box center [312, 393] width 160 height 33
click at [322, 397] on input "D" at bounding box center [316, 398] width 11 height 11
radio input "true"
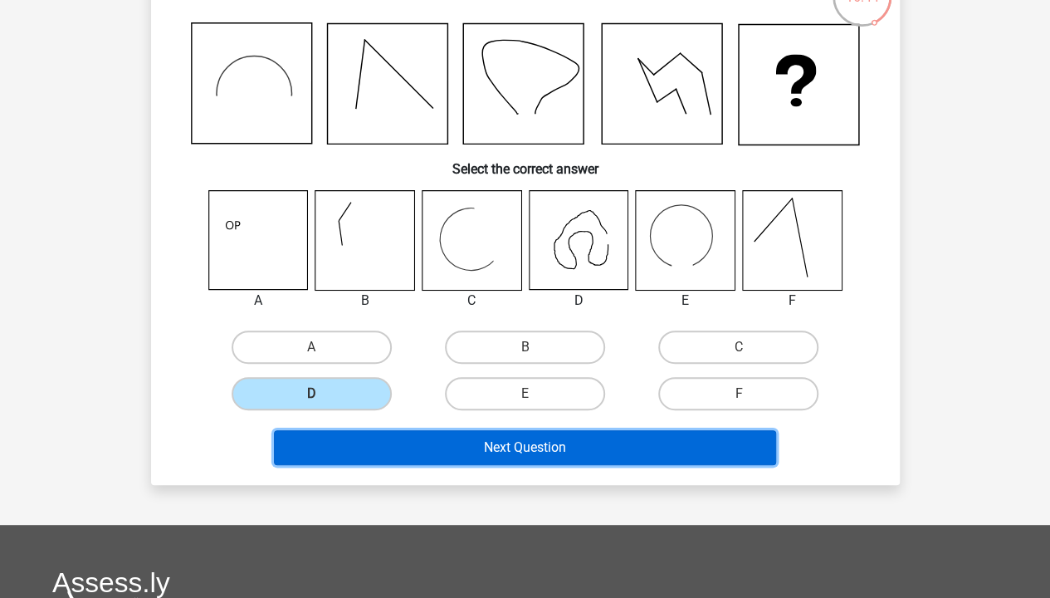
click at [389, 447] on button "Next Question" at bounding box center [525, 447] width 502 height 35
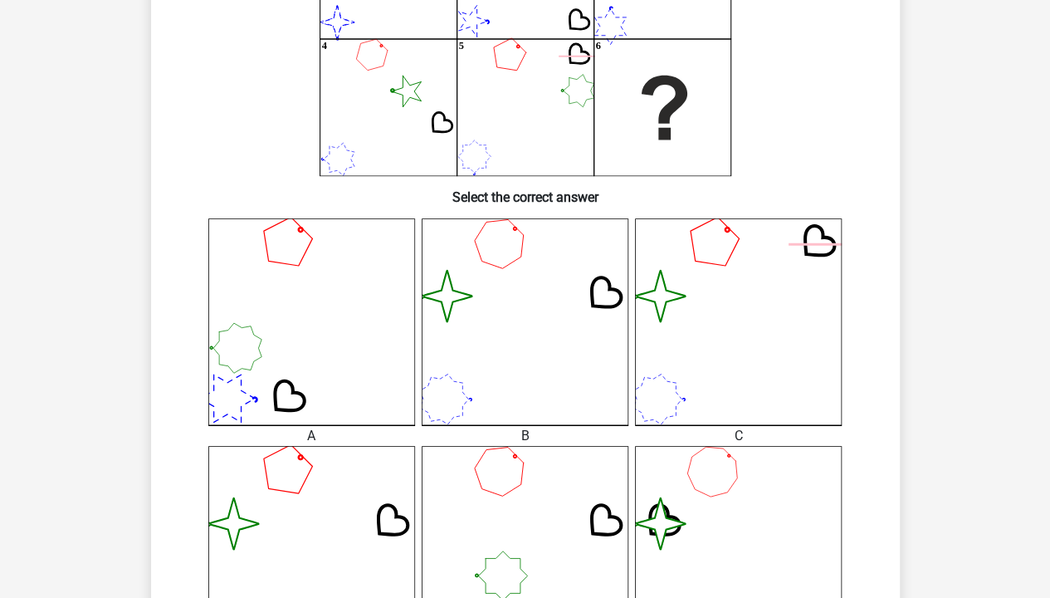
scroll to position [485, 0]
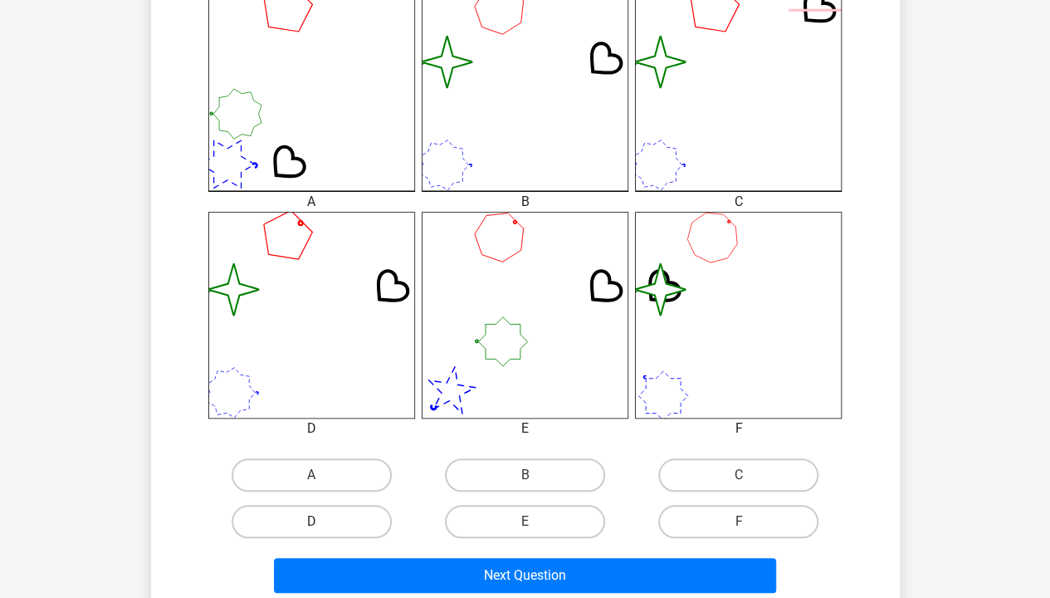
click at [309, 524] on label "D" at bounding box center [312, 521] width 160 height 33
click at [311, 524] on input "D" at bounding box center [316, 526] width 11 height 11
radio input "true"
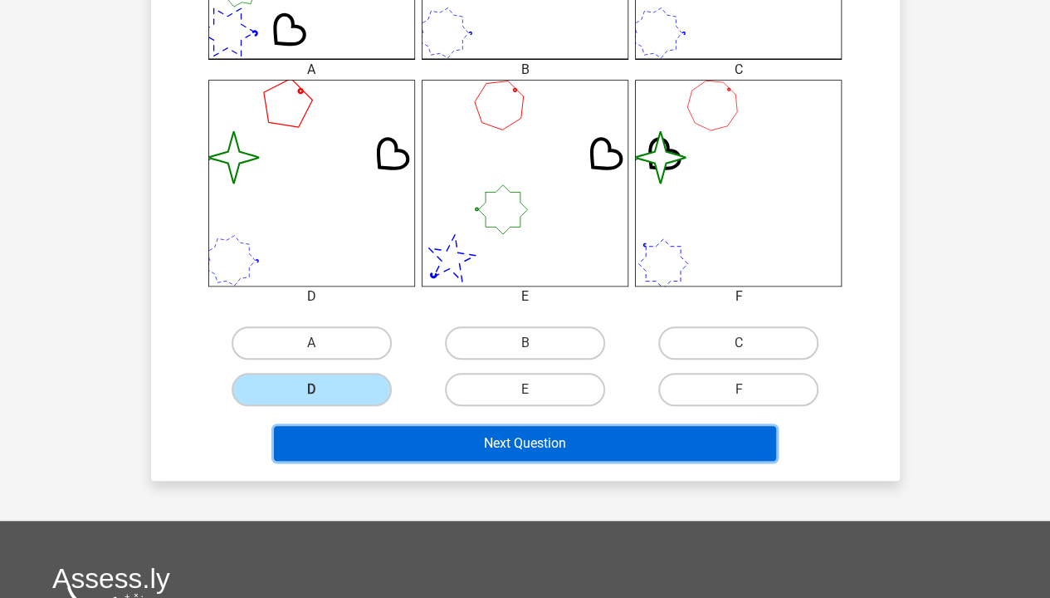
click at [398, 445] on button "Next Question" at bounding box center [525, 443] width 502 height 35
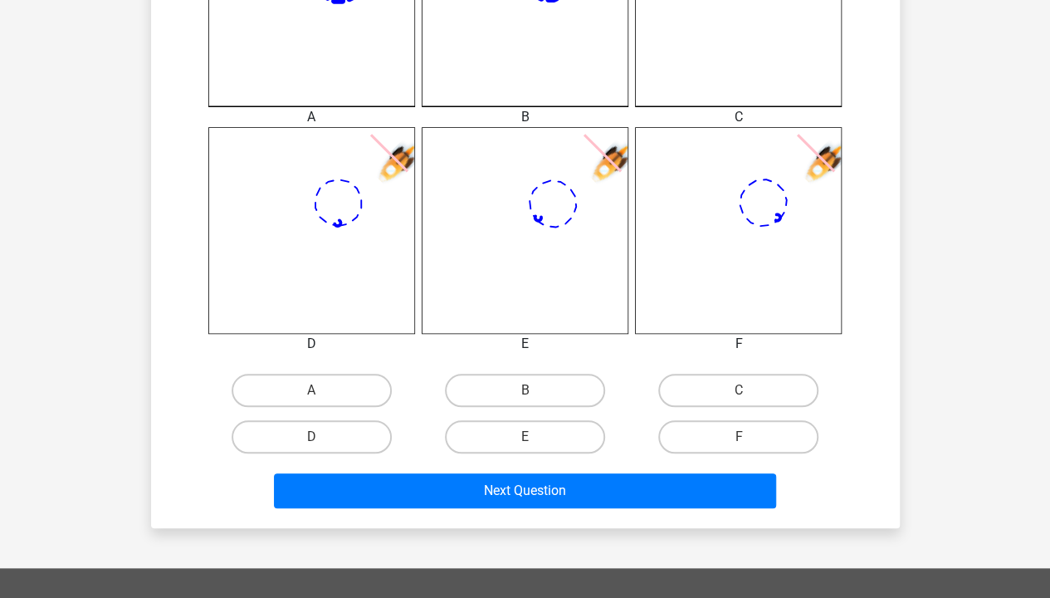
scroll to position [570, 0]
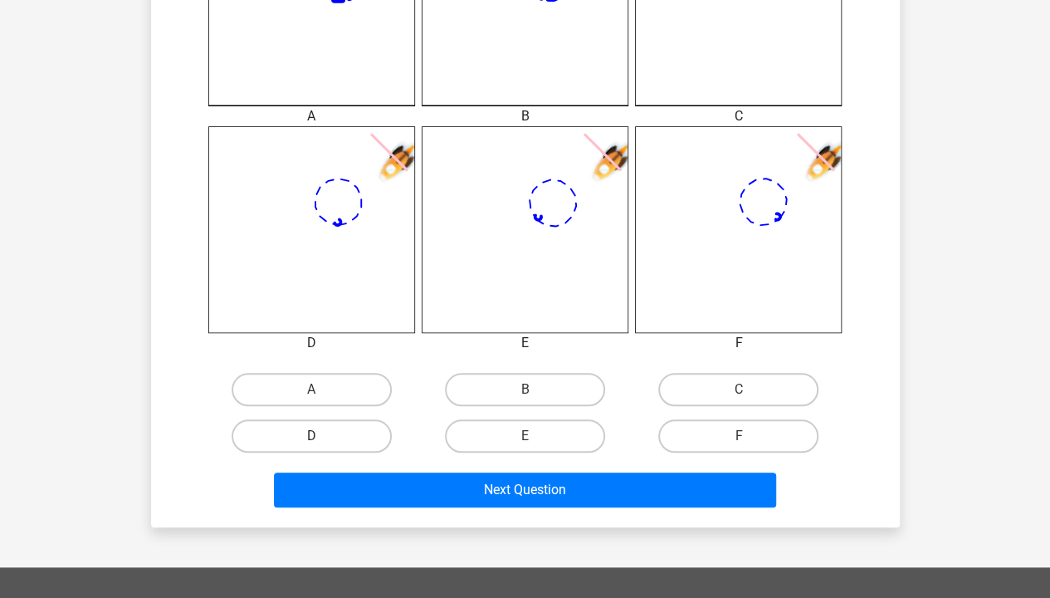
click at [323, 428] on label "D" at bounding box center [312, 435] width 160 height 33
click at [322, 436] on input "D" at bounding box center [316, 441] width 11 height 11
radio input "true"
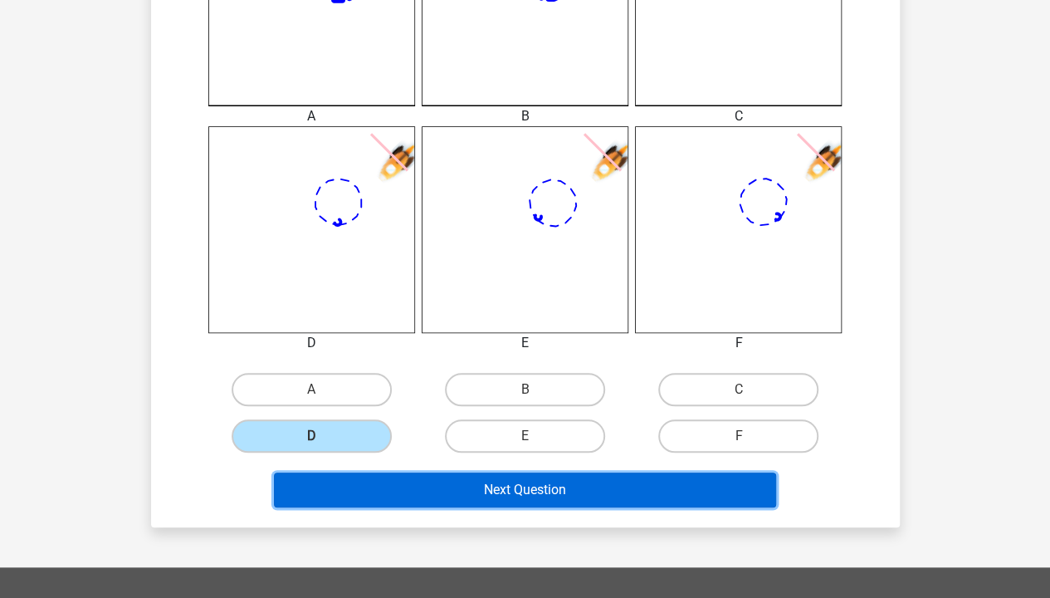
click at [454, 490] on button "Next Question" at bounding box center [525, 489] width 502 height 35
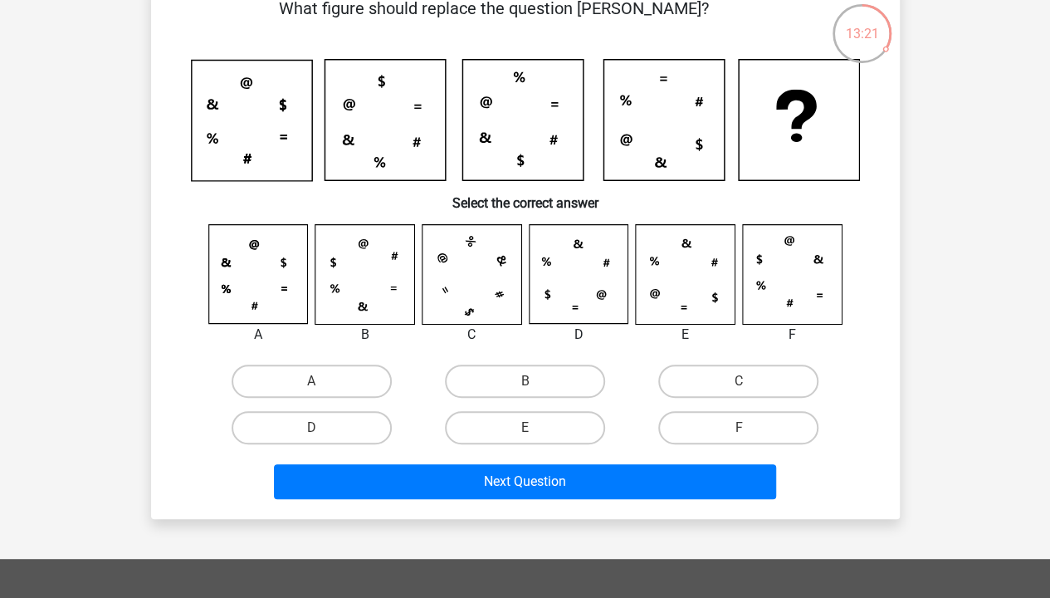
scroll to position [31, 0]
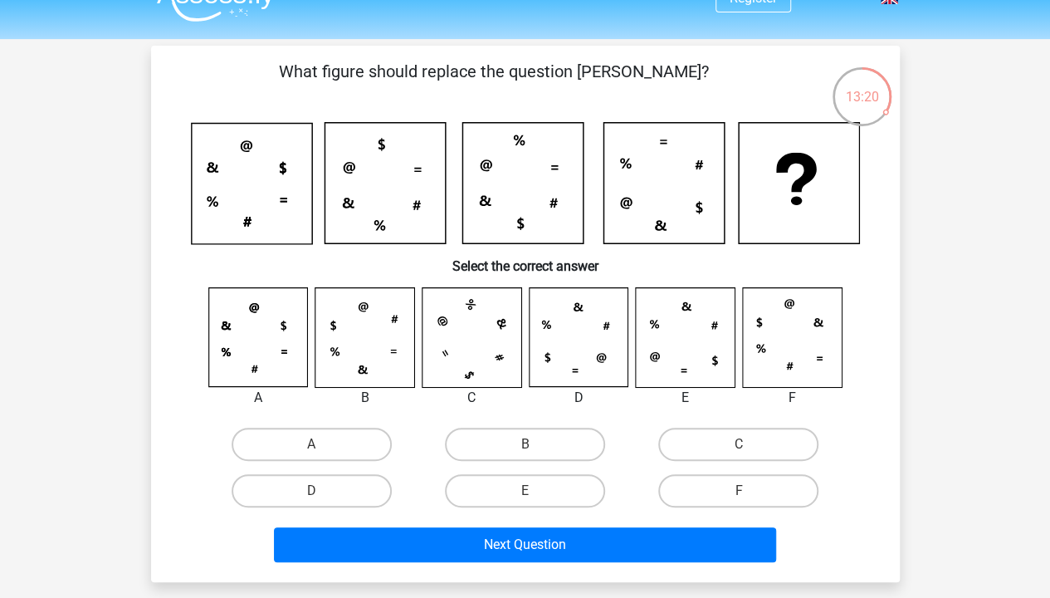
click at [209, 194] on icon at bounding box center [251, 184] width 120 height 120
click at [241, 224] on icon at bounding box center [251, 184] width 120 height 120
click at [507, 425] on div "B" at bounding box center [524, 444] width 213 height 46
click at [514, 429] on label "B" at bounding box center [525, 444] width 160 height 33
click at [525, 444] on input "B" at bounding box center [530, 449] width 11 height 11
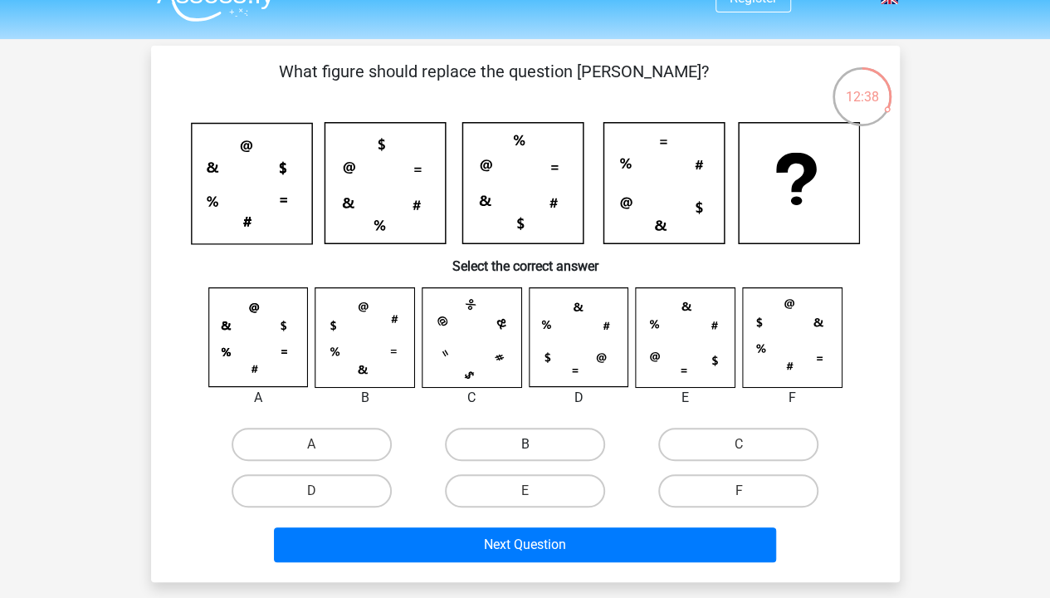
radio input "true"
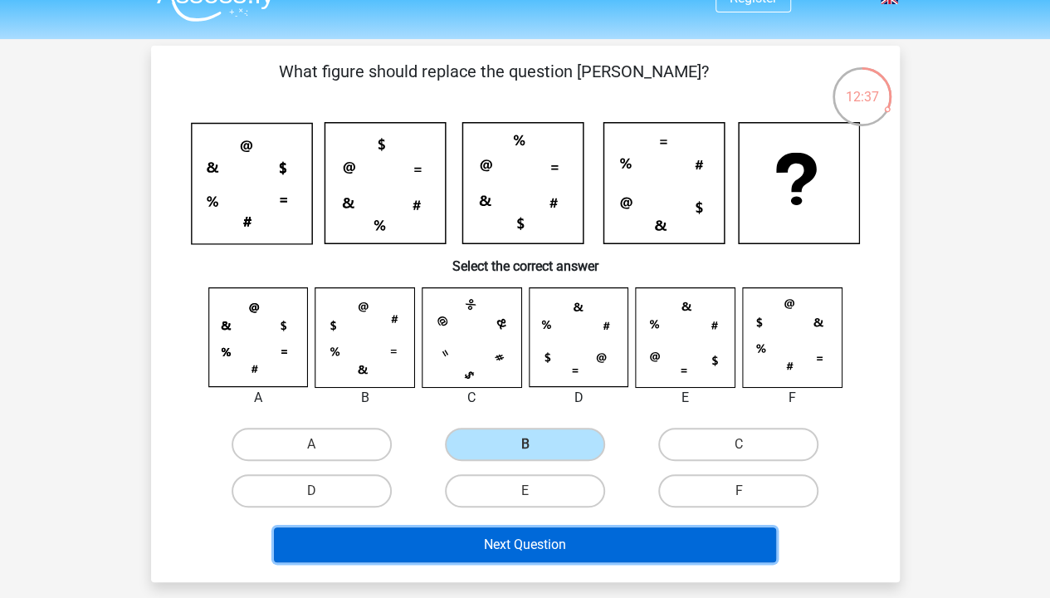
click at [516, 546] on button "Next Question" at bounding box center [525, 544] width 502 height 35
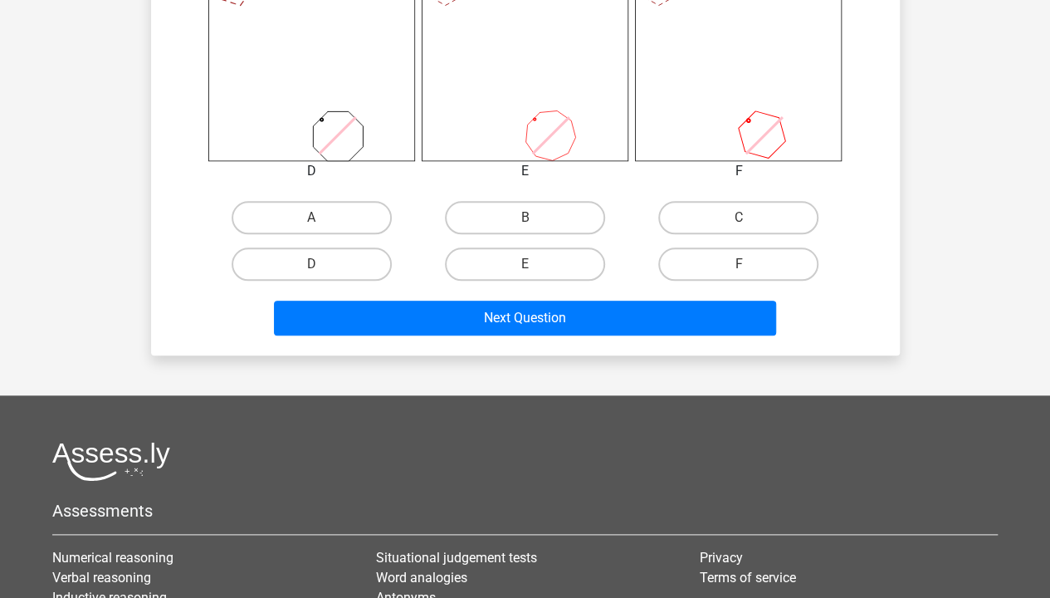
scroll to position [719, 0]
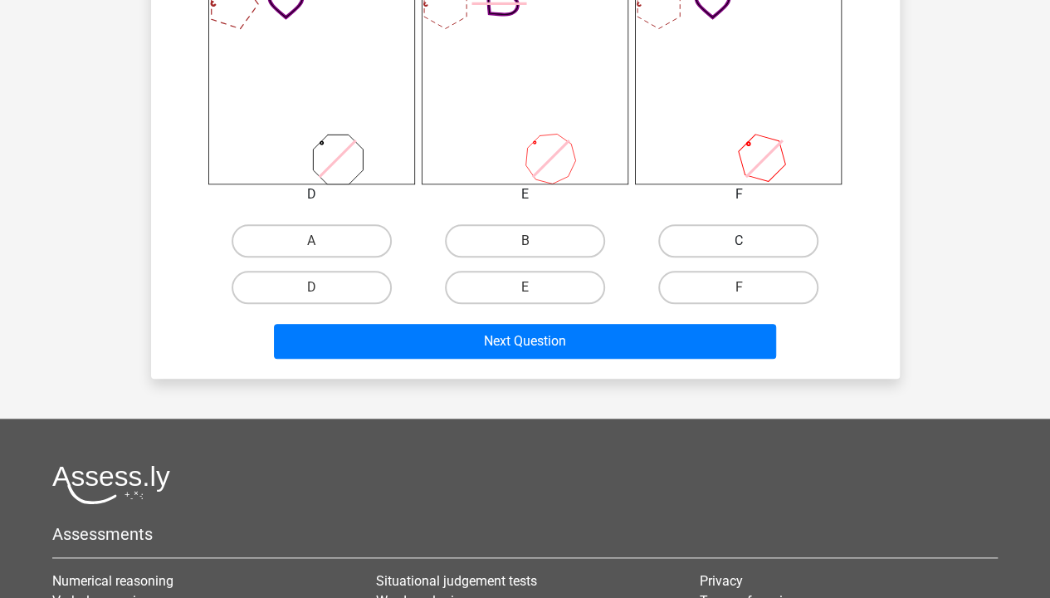
click at [708, 246] on label "C" at bounding box center [738, 240] width 160 height 33
click at [739, 246] on input "C" at bounding box center [744, 246] width 11 height 11
radio input "true"
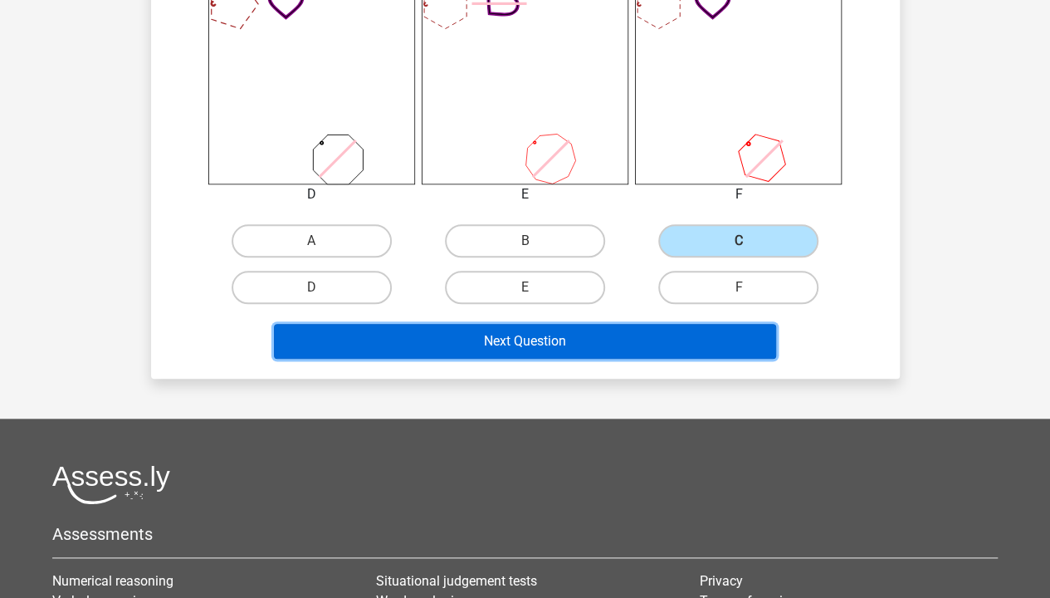
click at [558, 329] on button "Next Question" at bounding box center [525, 341] width 502 height 35
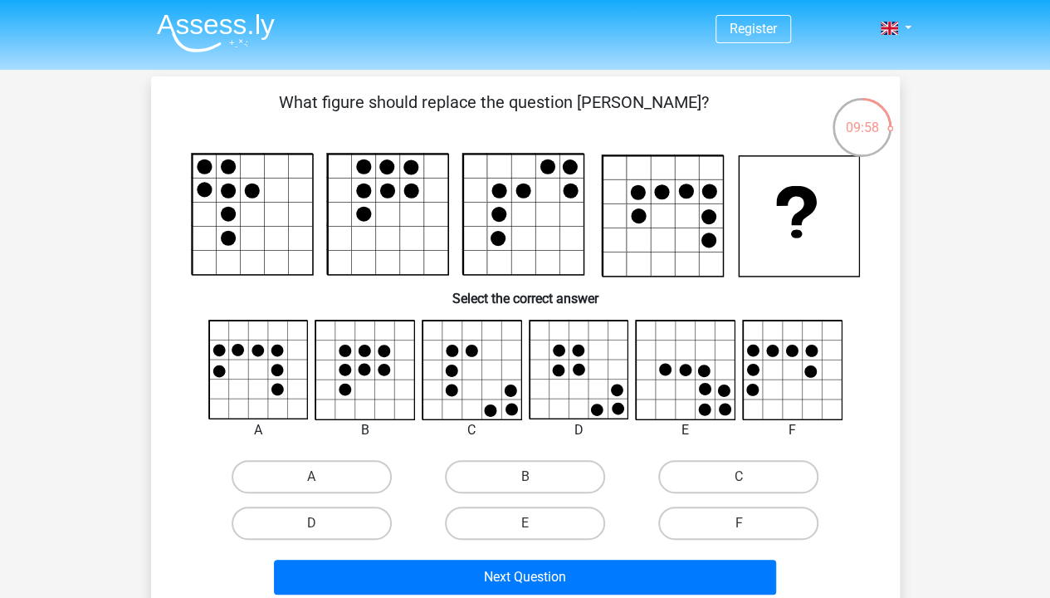
scroll to position [80, 0]
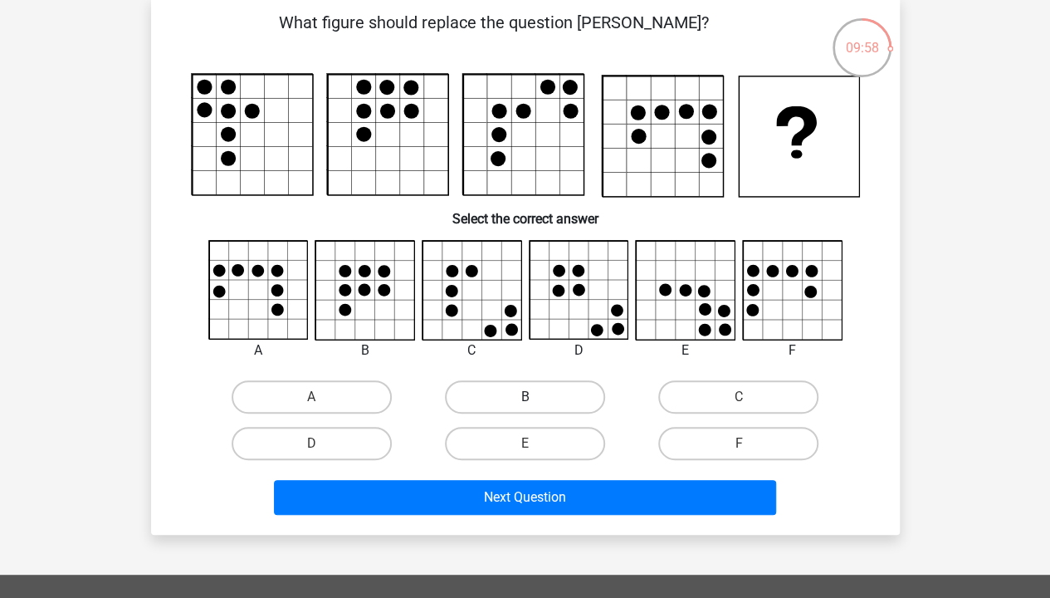
click at [511, 400] on label "B" at bounding box center [525, 396] width 160 height 33
click at [525, 400] on input "B" at bounding box center [530, 402] width 11 height 11
radio input "true"
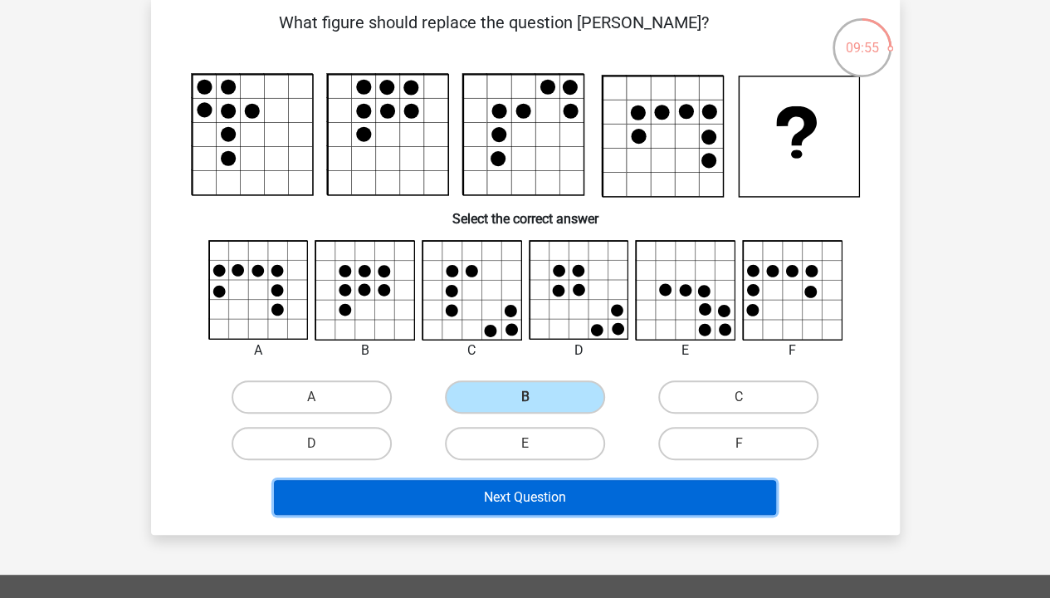
click at [525, 490] on button "Next Question" at bounding box center [525, 497] width 502 height 35
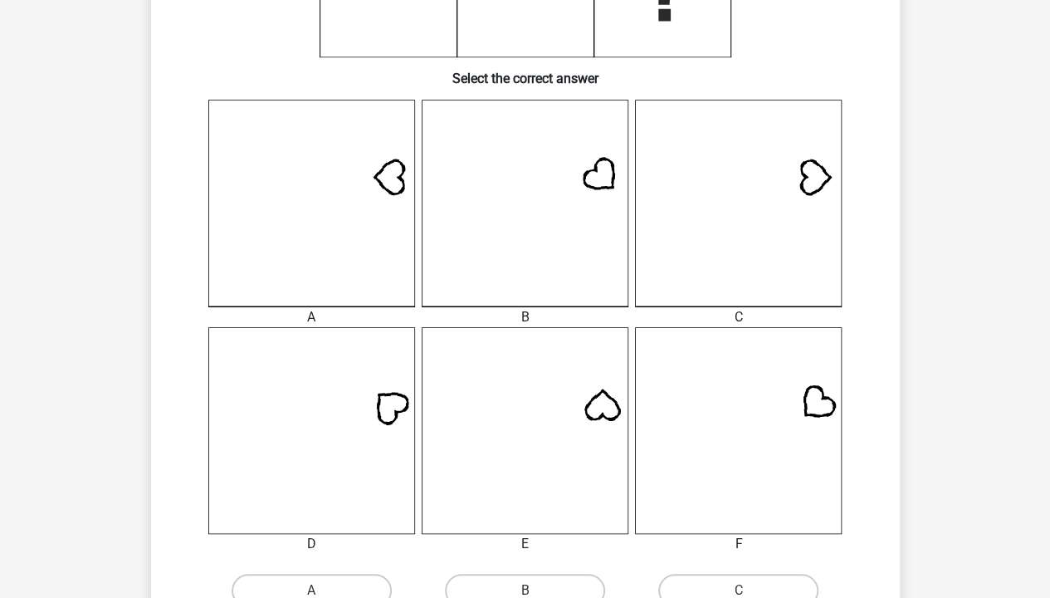
scroll to position [408, 0]
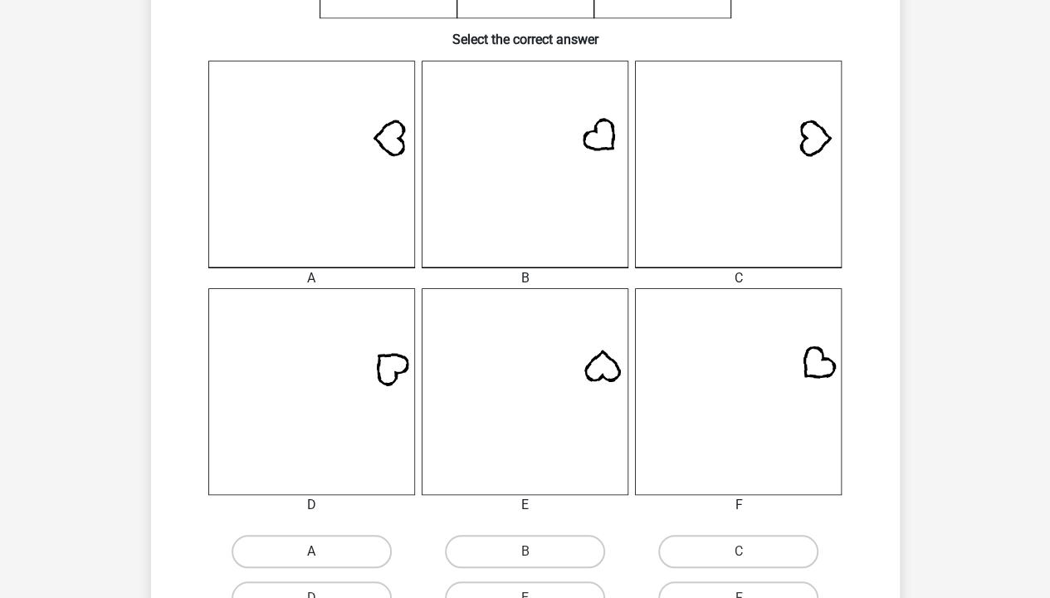
click at [332, 560] on label "A" at bounding box center [312, 551] width 160 height 33
click at [322, 560] on input "A" at bounding box center [316, 556] width 11 height 11
radio input "true"
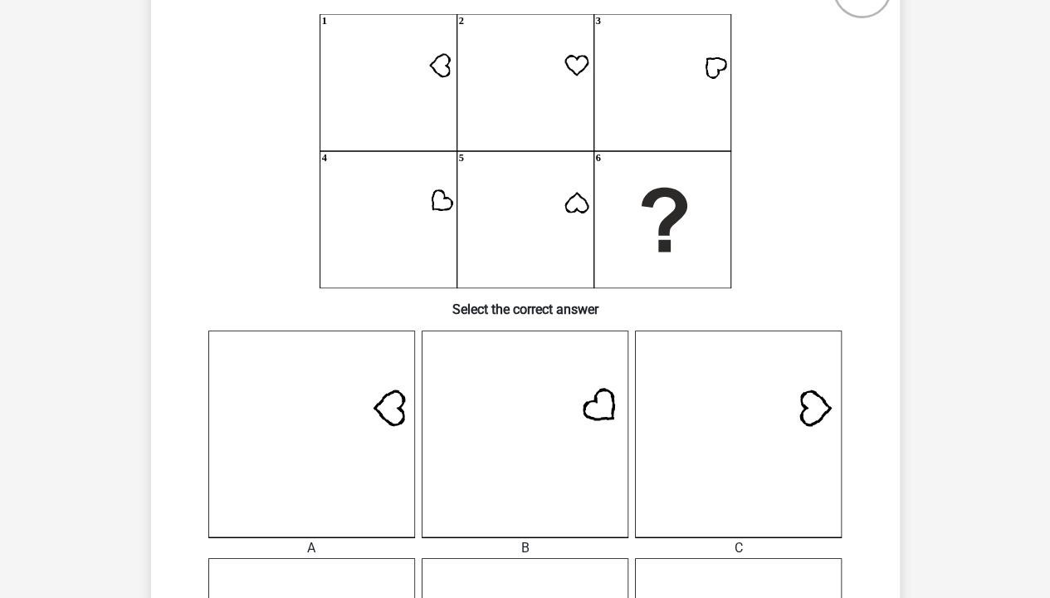
scroll to position [0, 0]
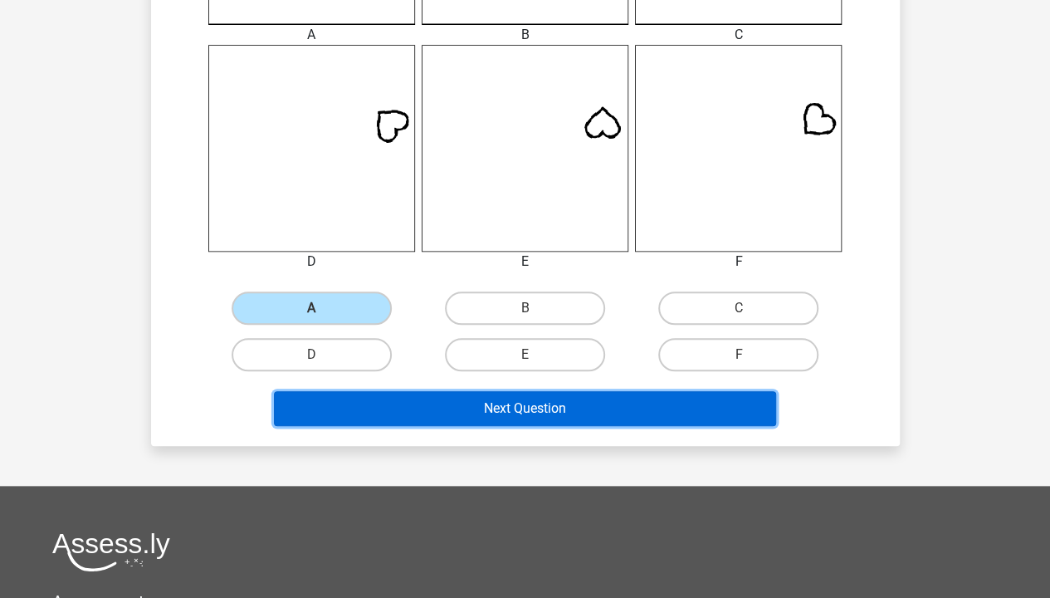
click at [506, 405] on button "Next Question" at bounding box center [525, 408] width 502 height 35
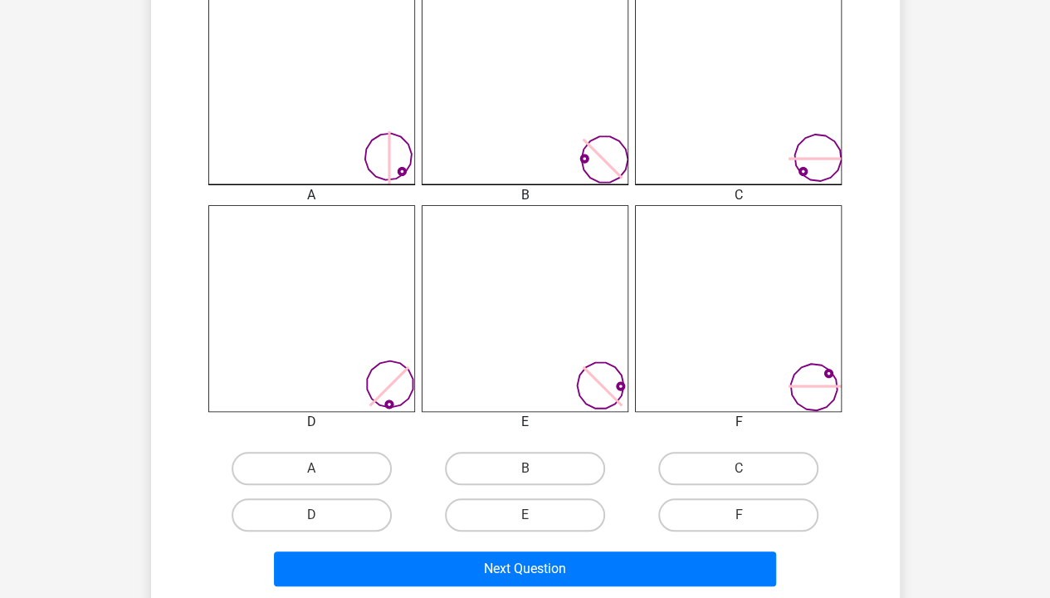
scroll to position [488, 0]
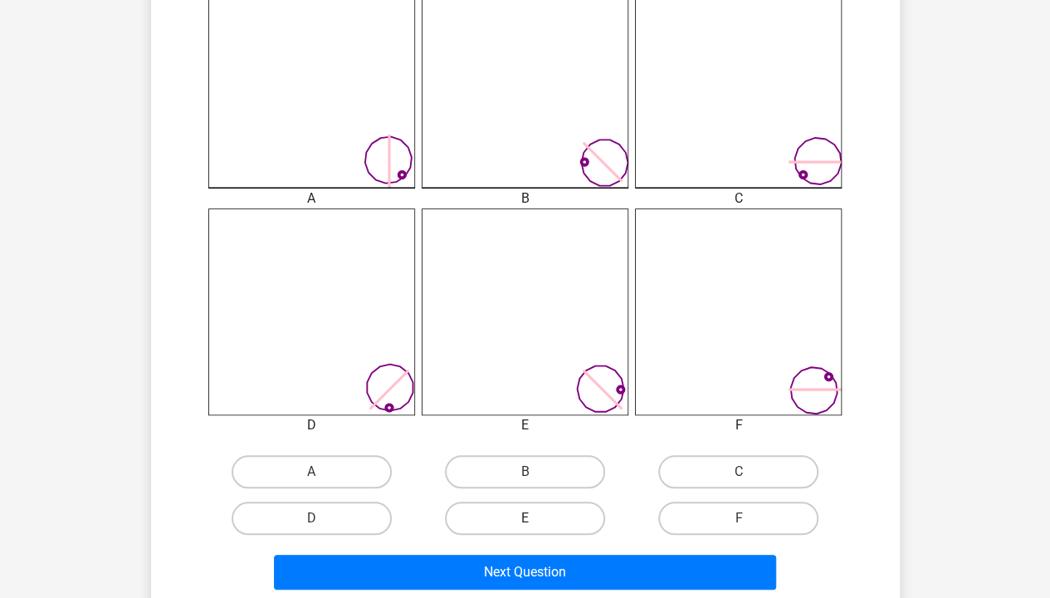
click at [531, 515] on label "E" at bounding box center [525, 517] width 160 height 33
click at [531, 518] on input "E" at bounding box center [530, 523] width 11 height 11
radio input "true"
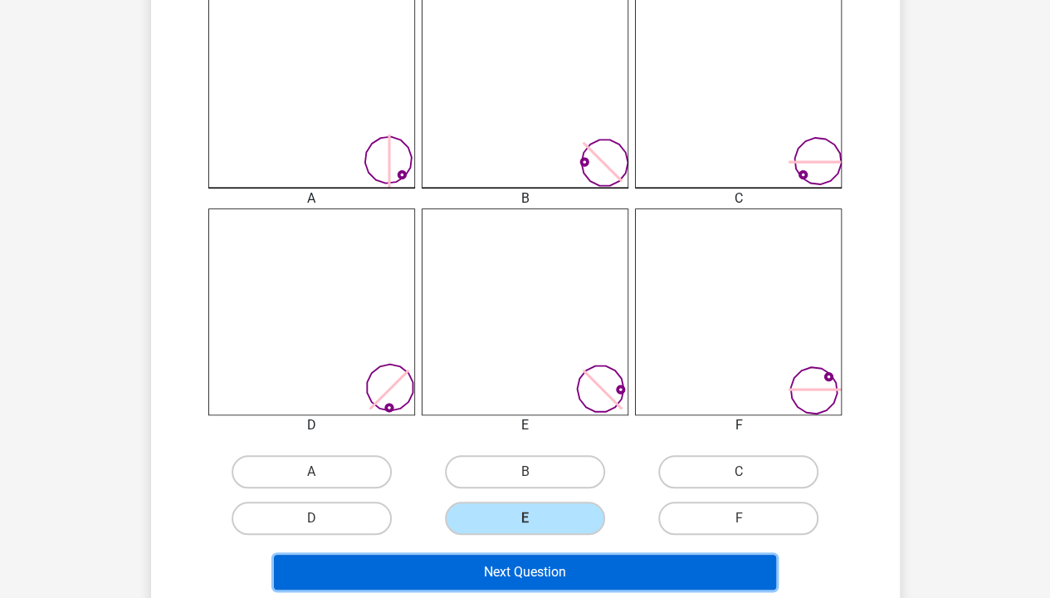
click at [530, 572] on button "Next Question" at bounding box center [525, 572] width 502 height 35
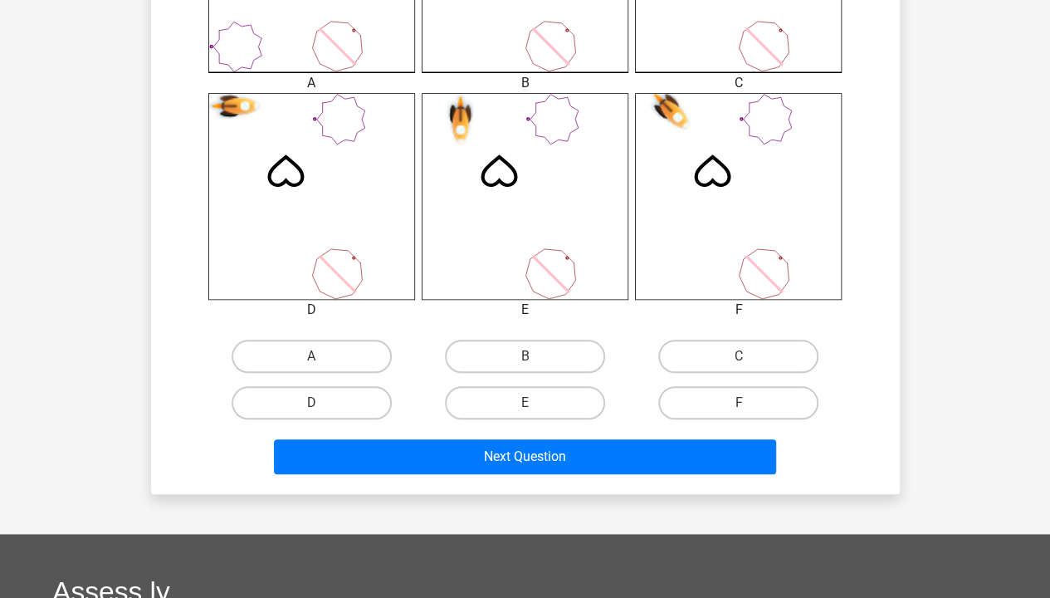
scroll to position [622, 0]
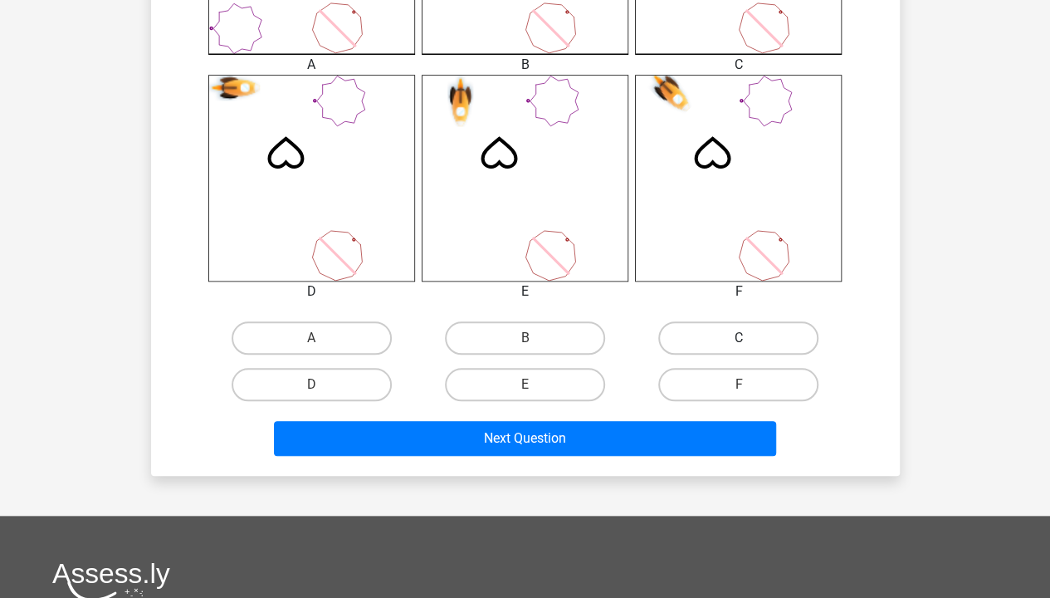
click at [704, 344] on label "C" at bounding box center [738, 337] width 160 height 33
click at [739, 344] on input "C" at bounding box center [744, 343] width 11 height 11
radio input "true"
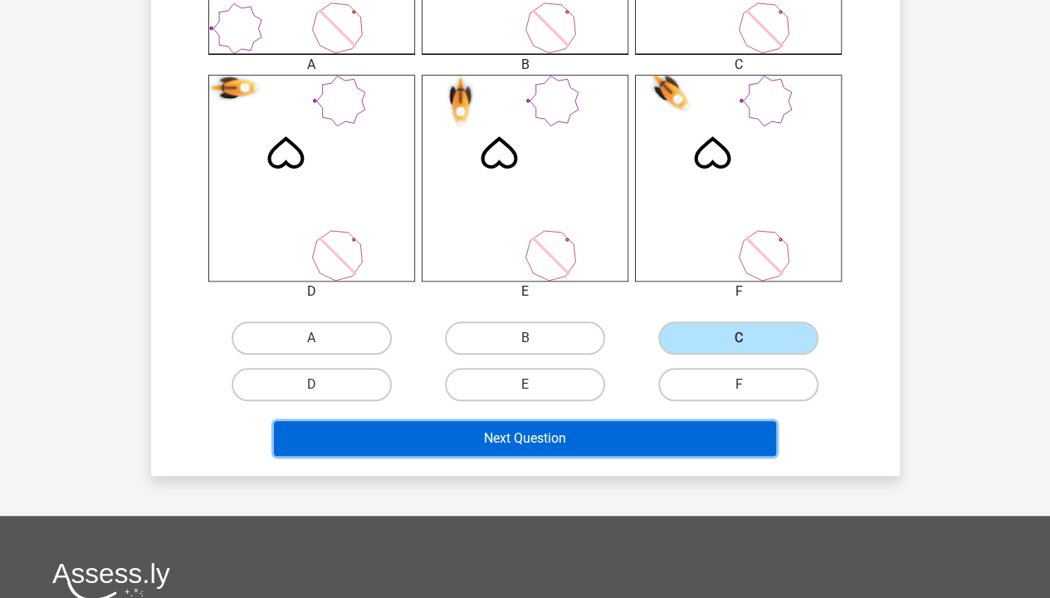
click at [659, 437] on button "Next Question" at bounding box center [525, 438] width 502 height 35
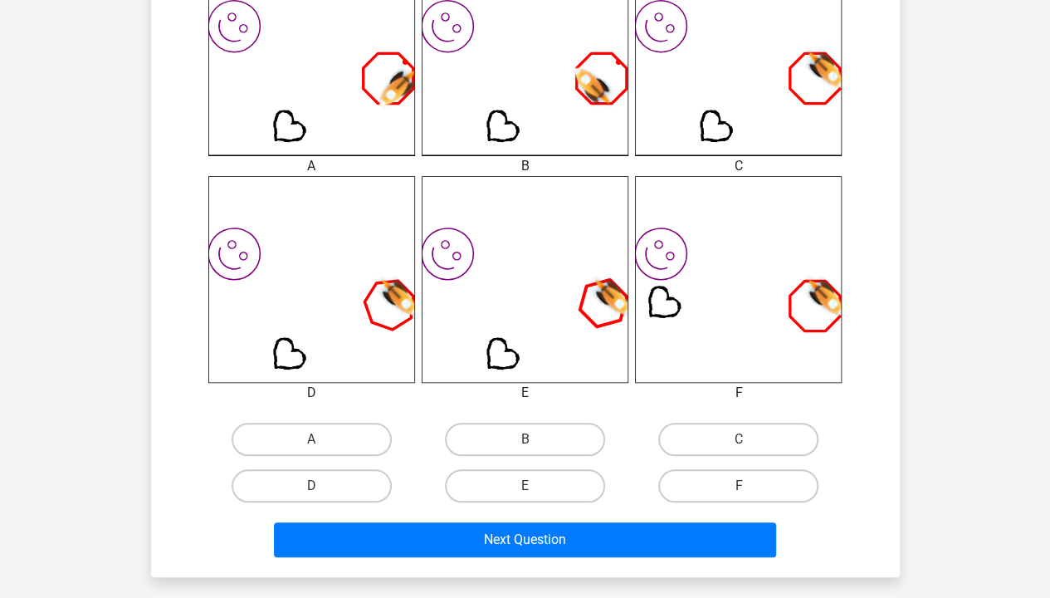
scroll to position [524, 0]
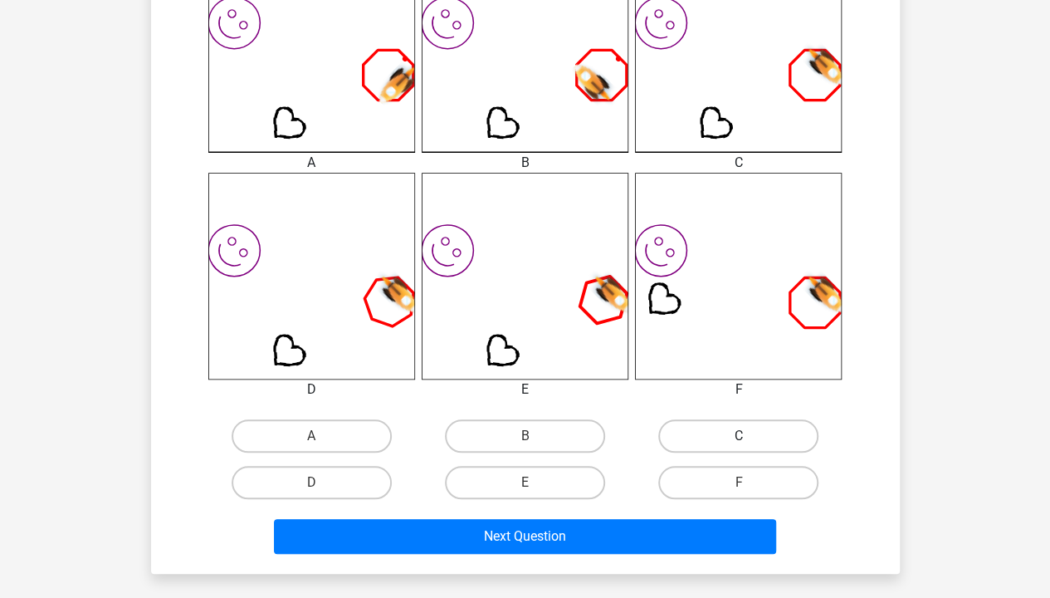
click at [701, 444] on label "C" at bounding box center [738, 435] width 160 height 33
click at [739, 444] on input "C" at bounding box center [744, 441] width 11 height 11
radio input "true"
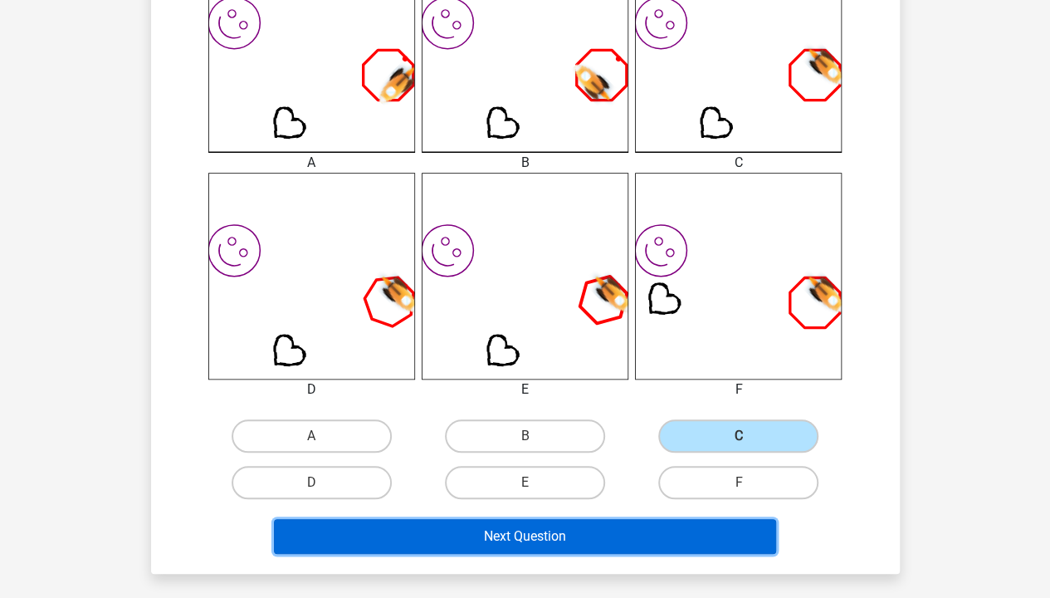
click at [621, 535] on button "Next Question" at bounding box center [525, 536] width 502 height 35
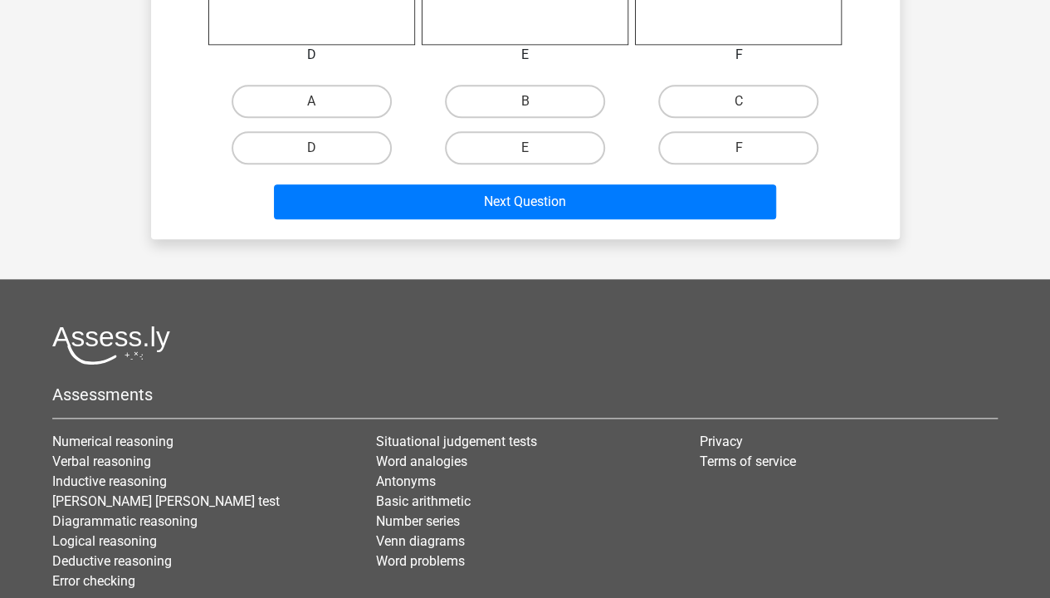
scroll to position [859, 0]
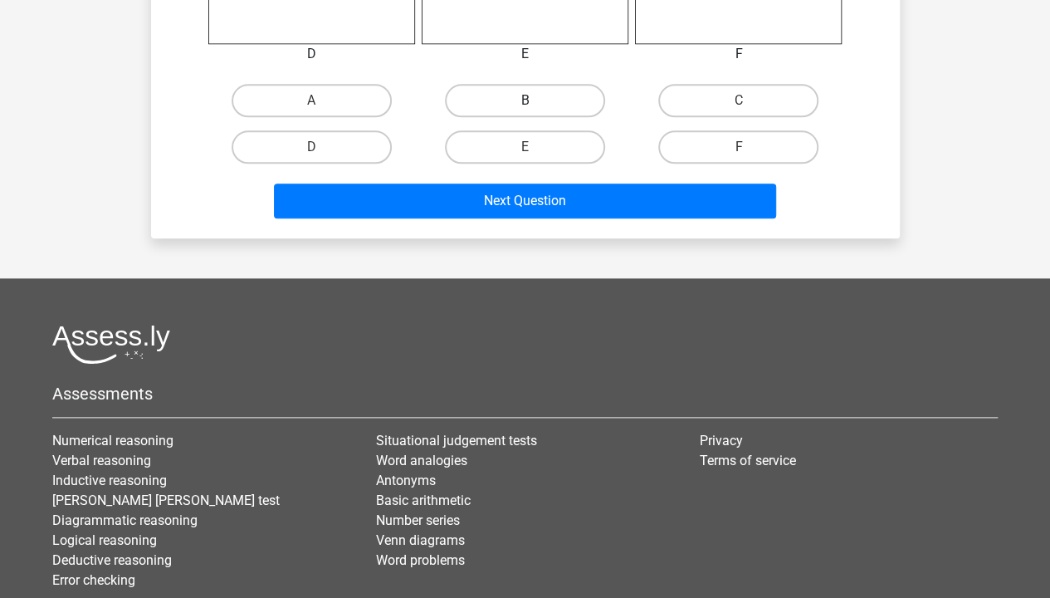
click at [486, 96] on label "B" at bounding box center [525, 100] width 160 height 33
click at [525, 100] on input "B" at bounding box center [530, 105] width 11 height 11
radio input "true"
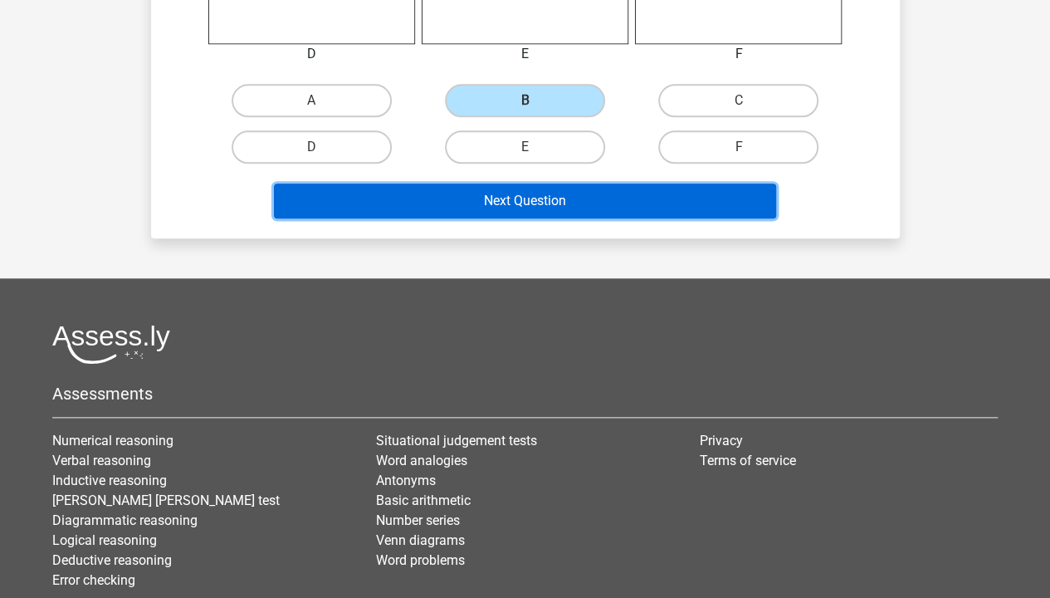
click at [497, 202] on button "Next Question" at bounding box center [525, 200] width 502 height 35
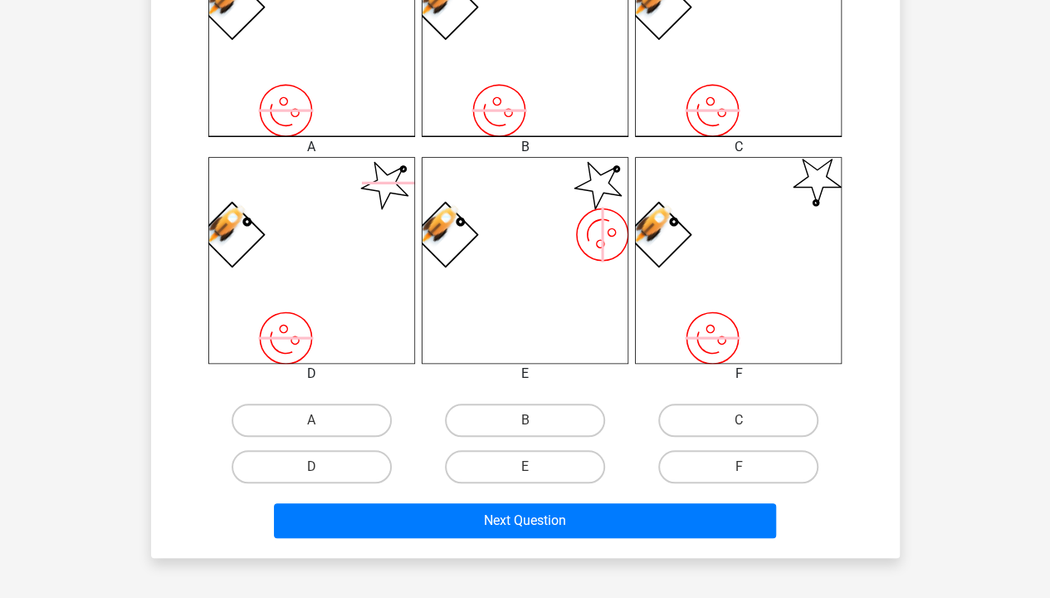
scroll to position [545, 0]
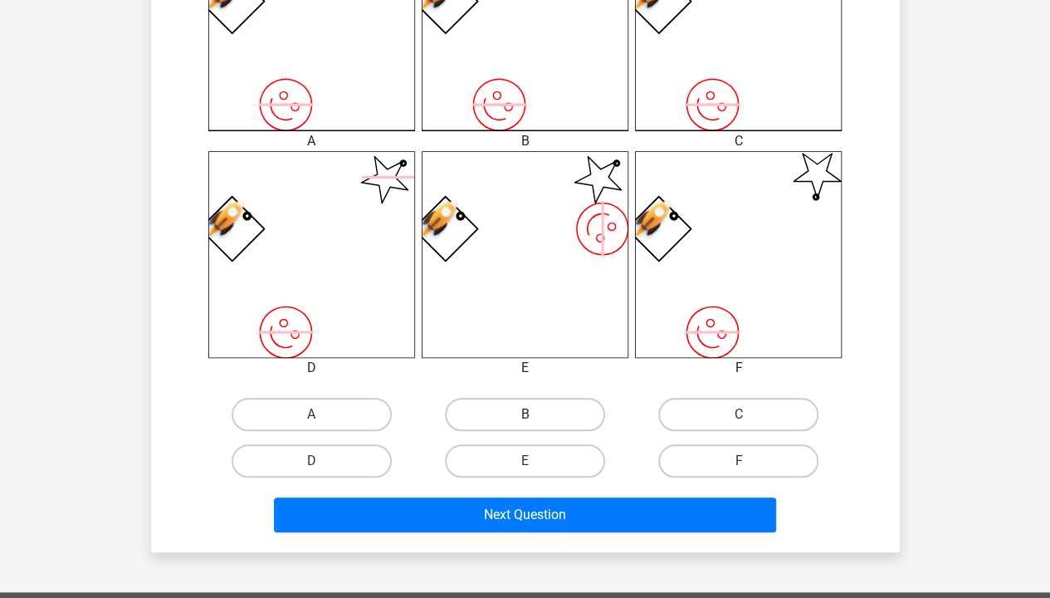
click at [476, 410] on label "B" at bounding box center [525, 414] width 160 height 33
click at [525, 414] on input "B" at bounding box center [530, 419] width 11 height 11
radio input "true"
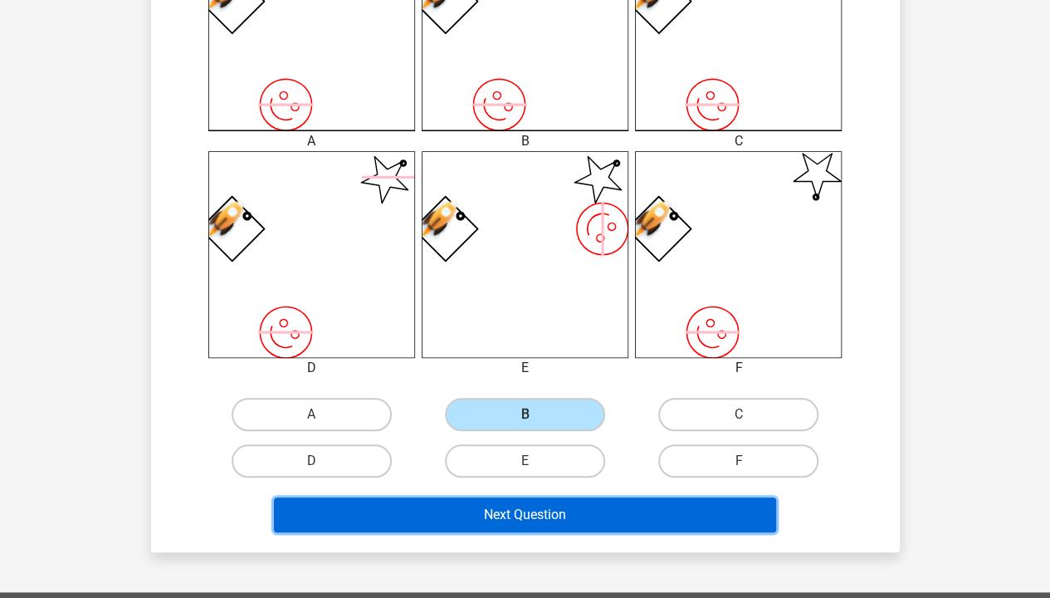
click at [508, 501] on button "Next Question" at bounding box center [525, 514] width 502 height 35
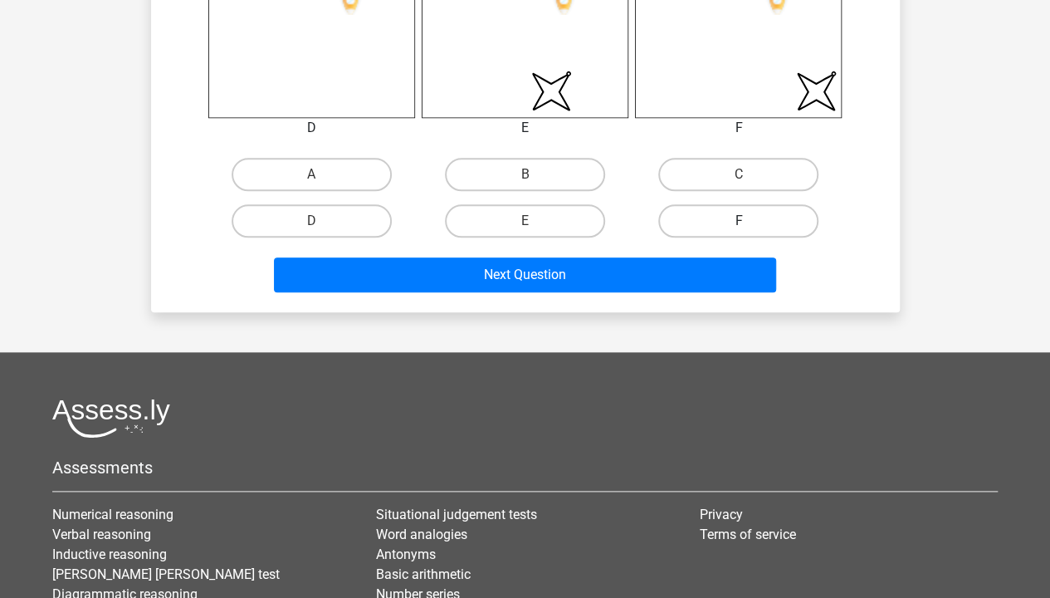
scroll to position [794, 0]
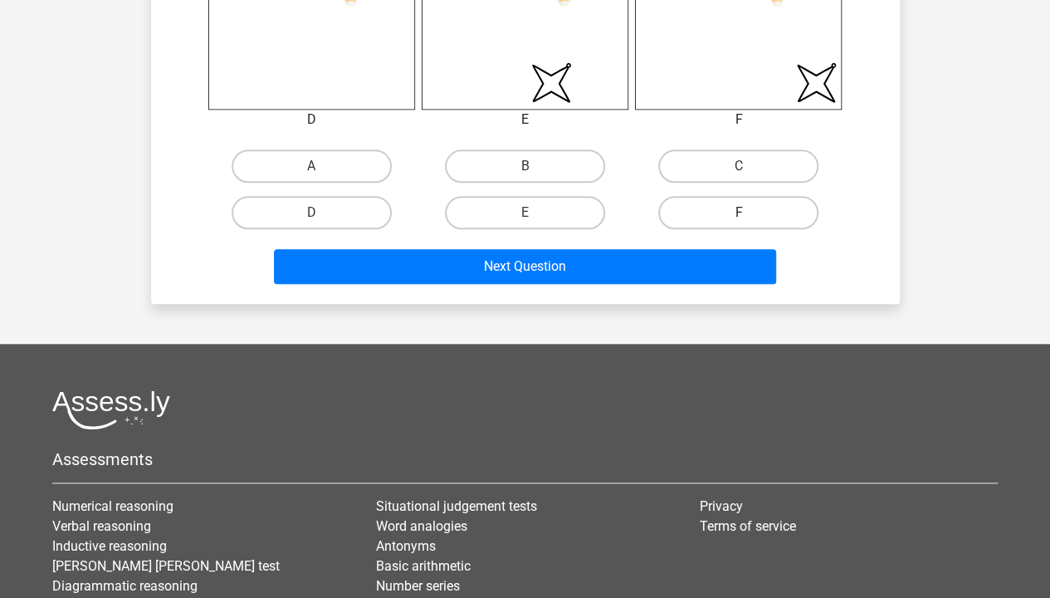
click at [785, 218] on label "F" at bounding box center [738, 212] width 160 height 33
click at [750, 218] on input "F" at bounding box center [744, 218] width 11 height 11
radio input "true"
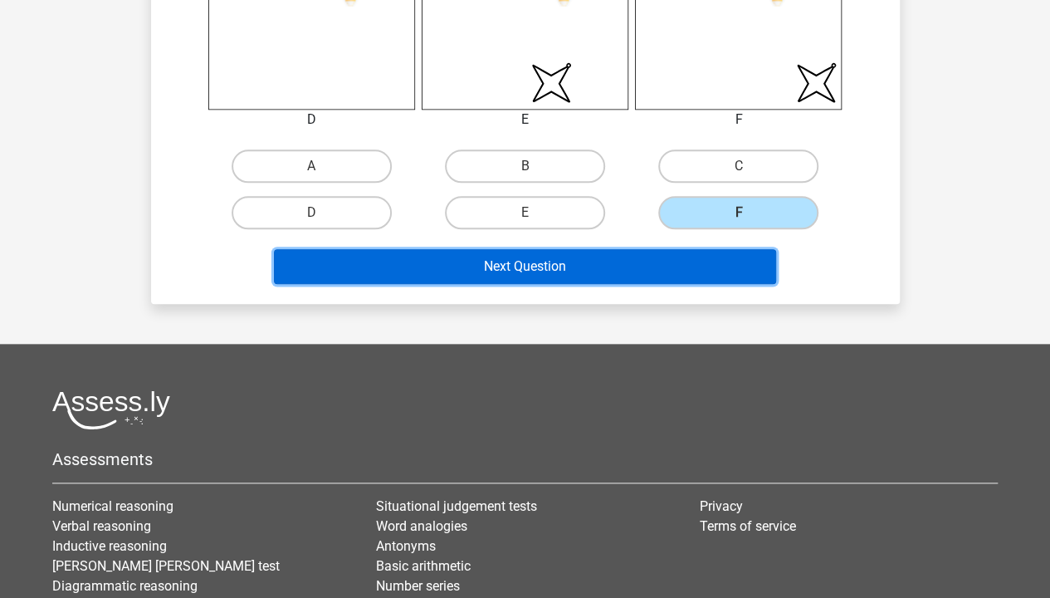
click at [648, 271] on button "Next Question" at bounding box center [525, 266] width 502 height 35
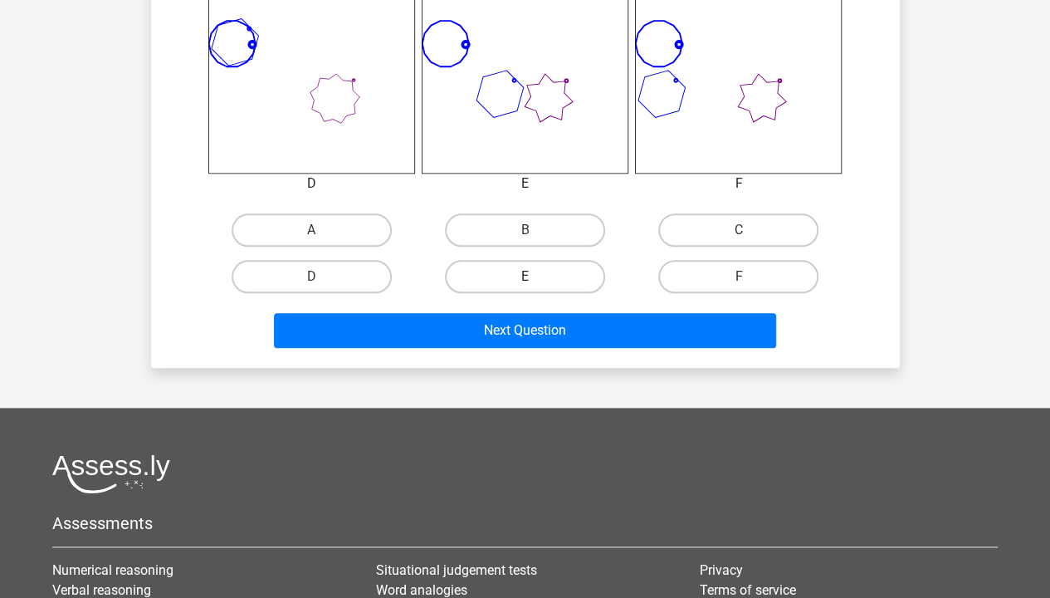
scroll to position [729, 0]
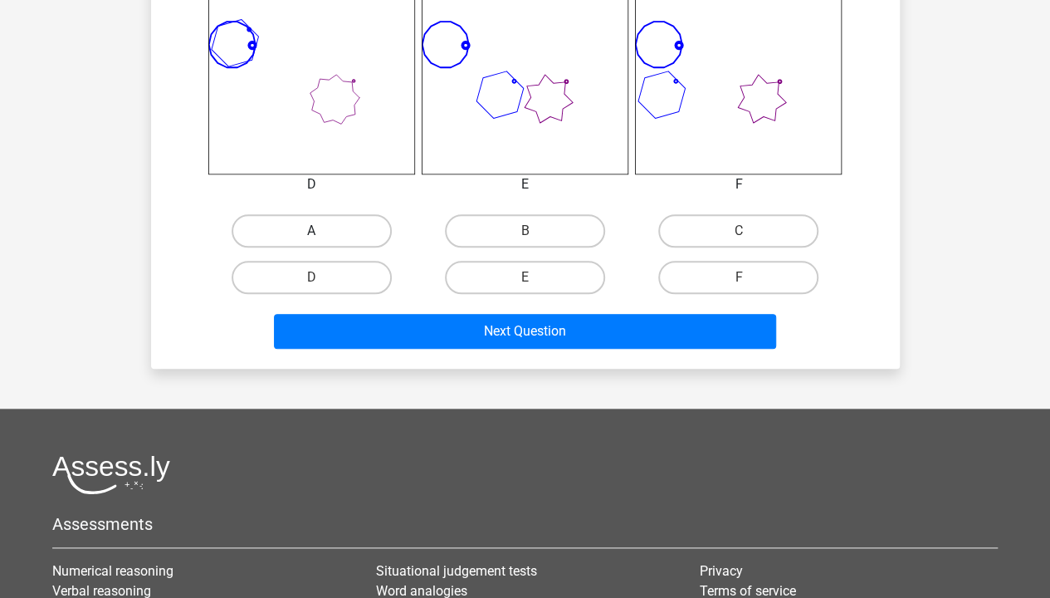
click at [342, 232] on label "A" at bounding box center [312, 230] width 160 height 33
click at [322, 232] on input "A" at bounding box center [316, 236] width 11 height 11
radio input "true"
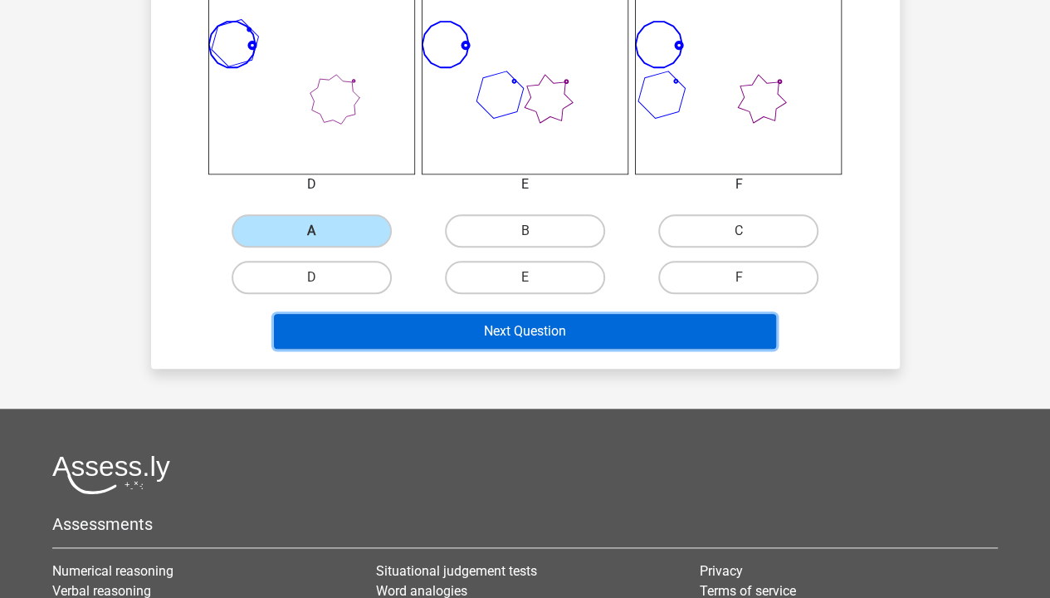
click at [428, 326] on button "Next Question" at bounding box center [525, 331] width 502 height 35
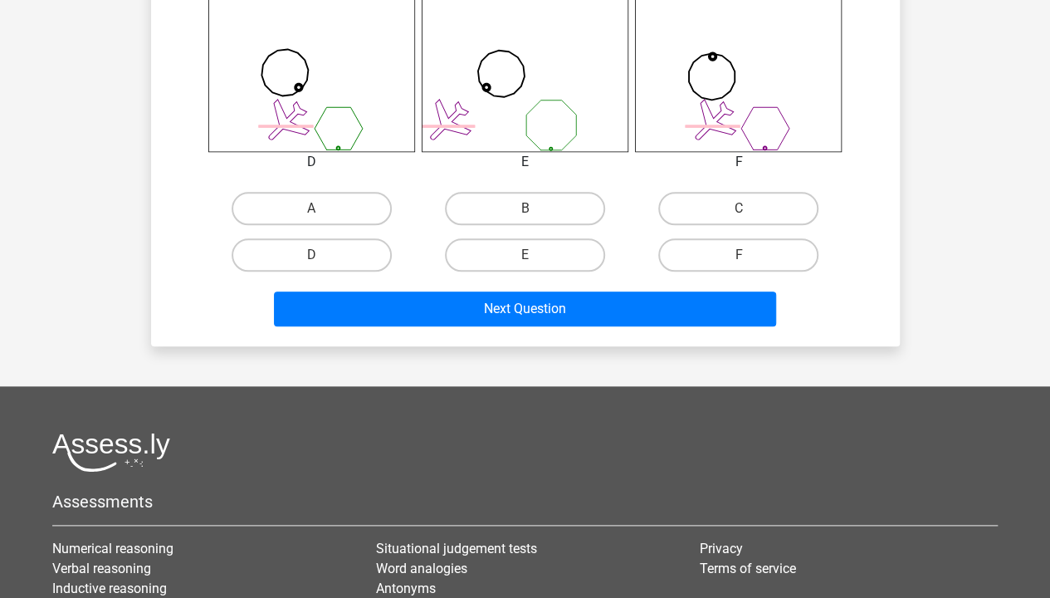
scroll to position [775, 0]
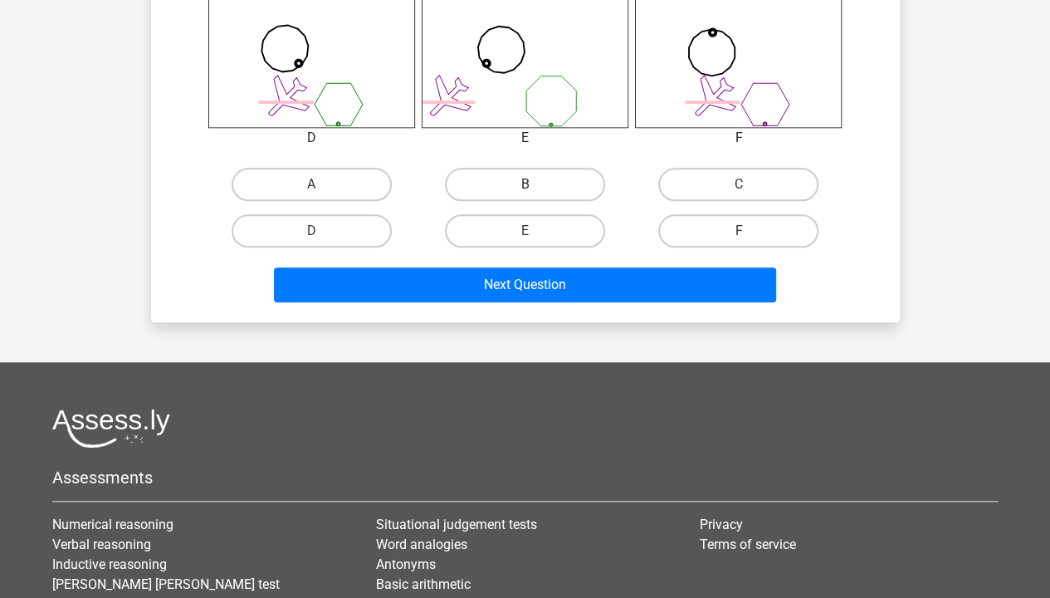
click at [521, 194] on label "B" at bounding box center [525, 184] width 160 height 33
click at [525, 194] on input "B" at bounding box center [530, 189] width 11 height 11
radio input "true"
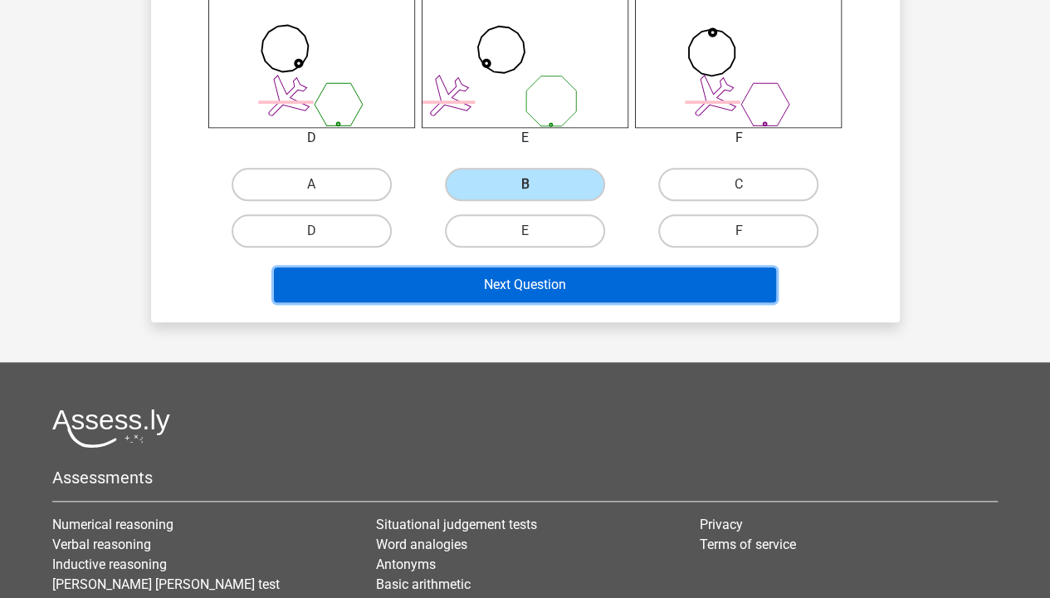
click at [523, 268] on button "Next Question" at bounding box center [525, 284] width 502 height 35
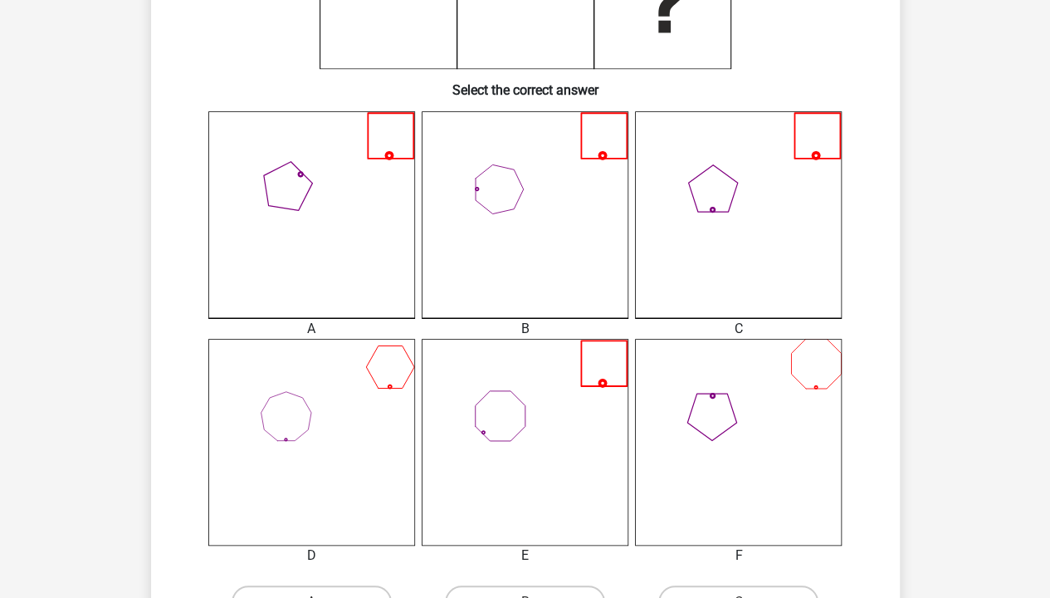
scroll to position [613, 0]
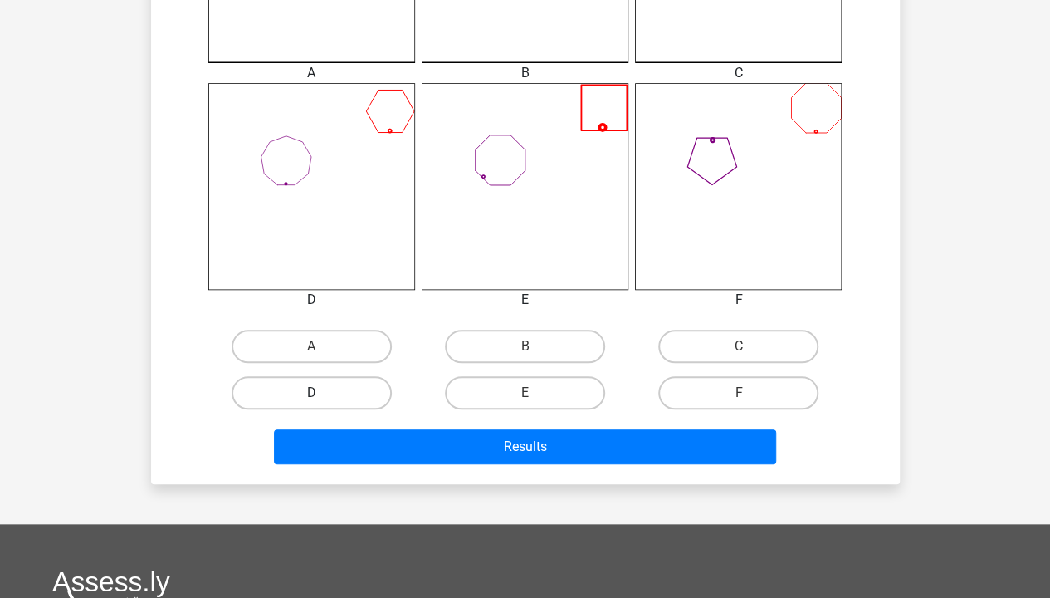
click at [329, 394] on label "D" at bounding box center [312, 392] width 160 height 33
click at [322, 394] on input "D" at bounding box center [316, 398] width 11 height 11
radio input "true"
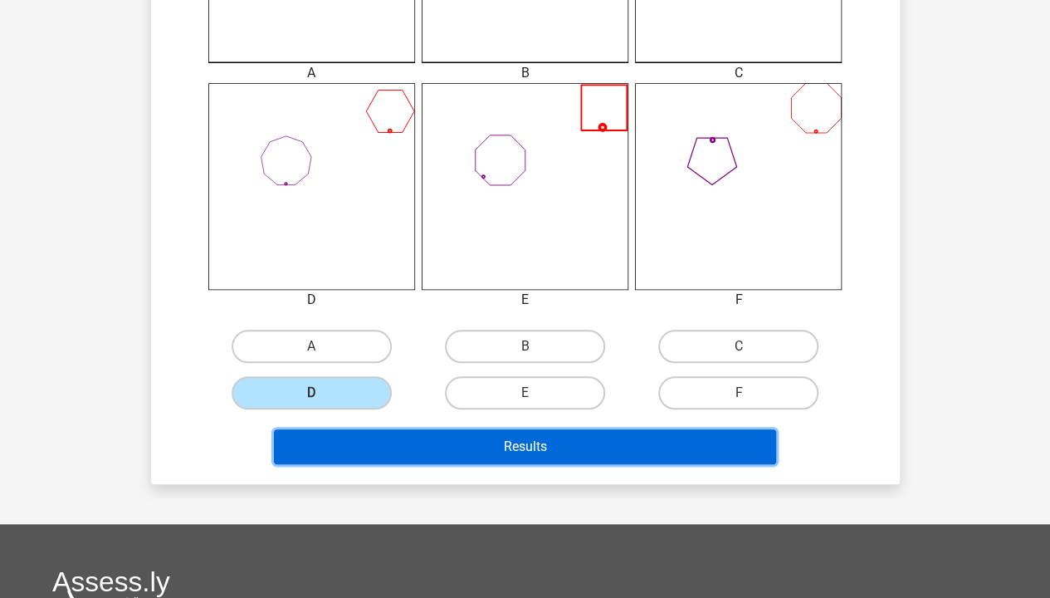
click at [448, 440] on button "Results" at bounding box center [525, 446] width 502 height 35
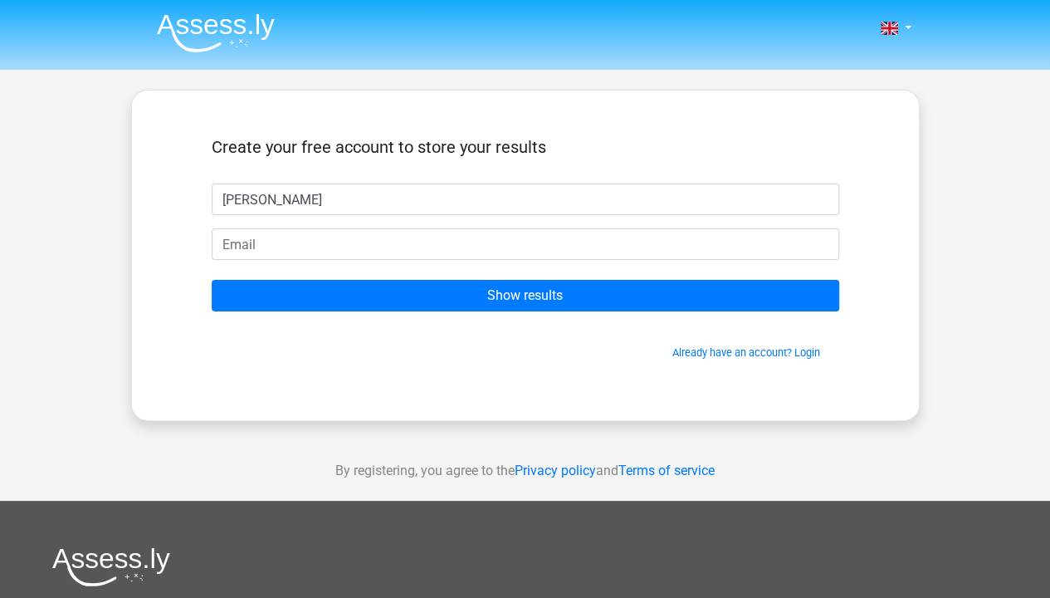
type input "[PERSON_NAME]"
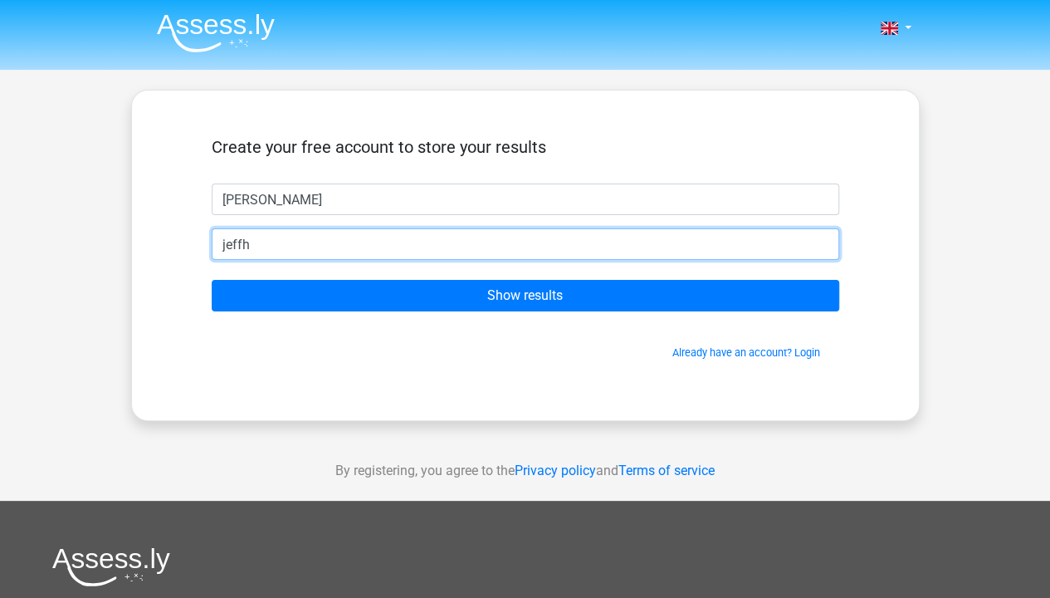
type input "[EMAIL_ADDRESS][DOMAIN_NAME]"
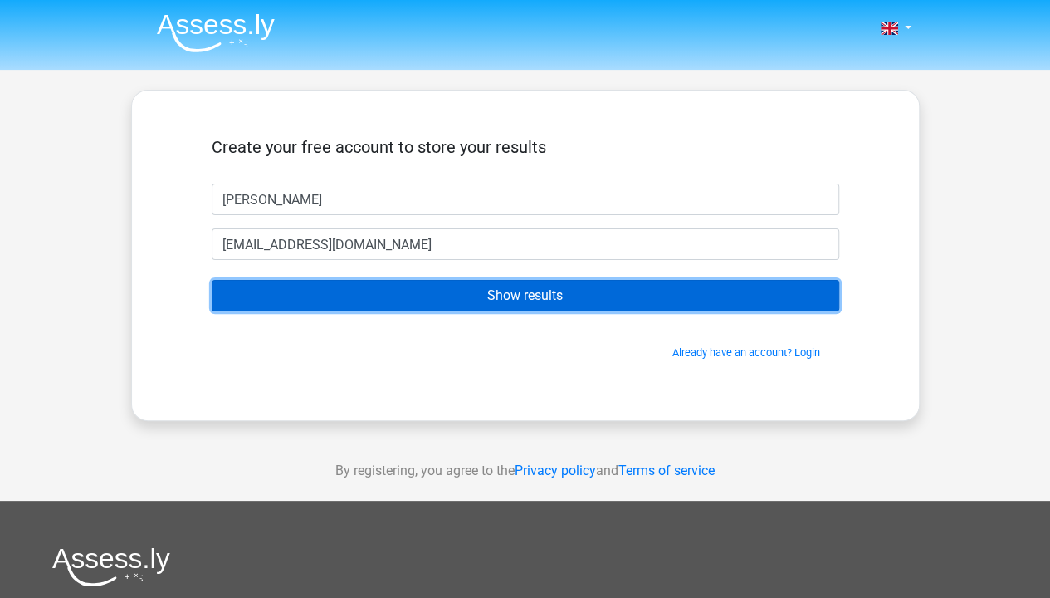
click at [563, 297] on input "Show results" at bounding box center [526, 296] width 628 height 32
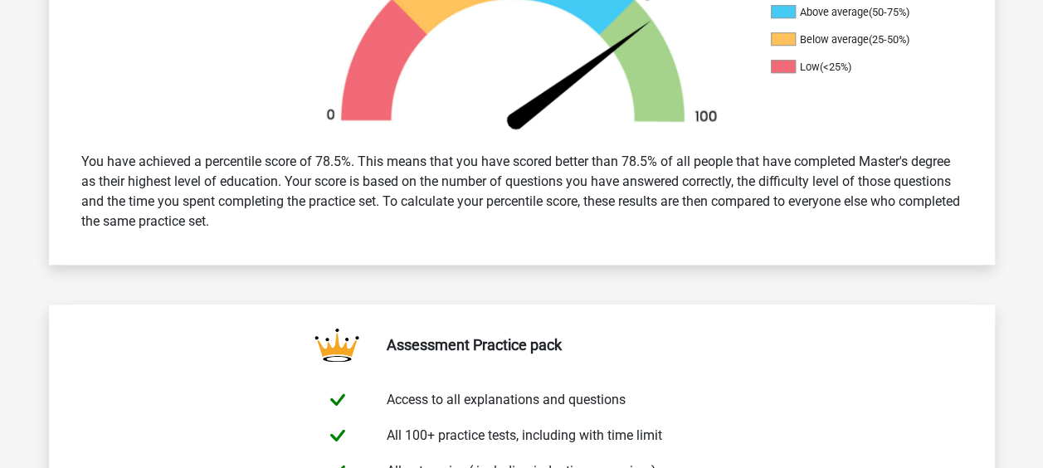
scroll to position [608, 0]
